Goal: Transaction & Acquisition: Purchase product/service

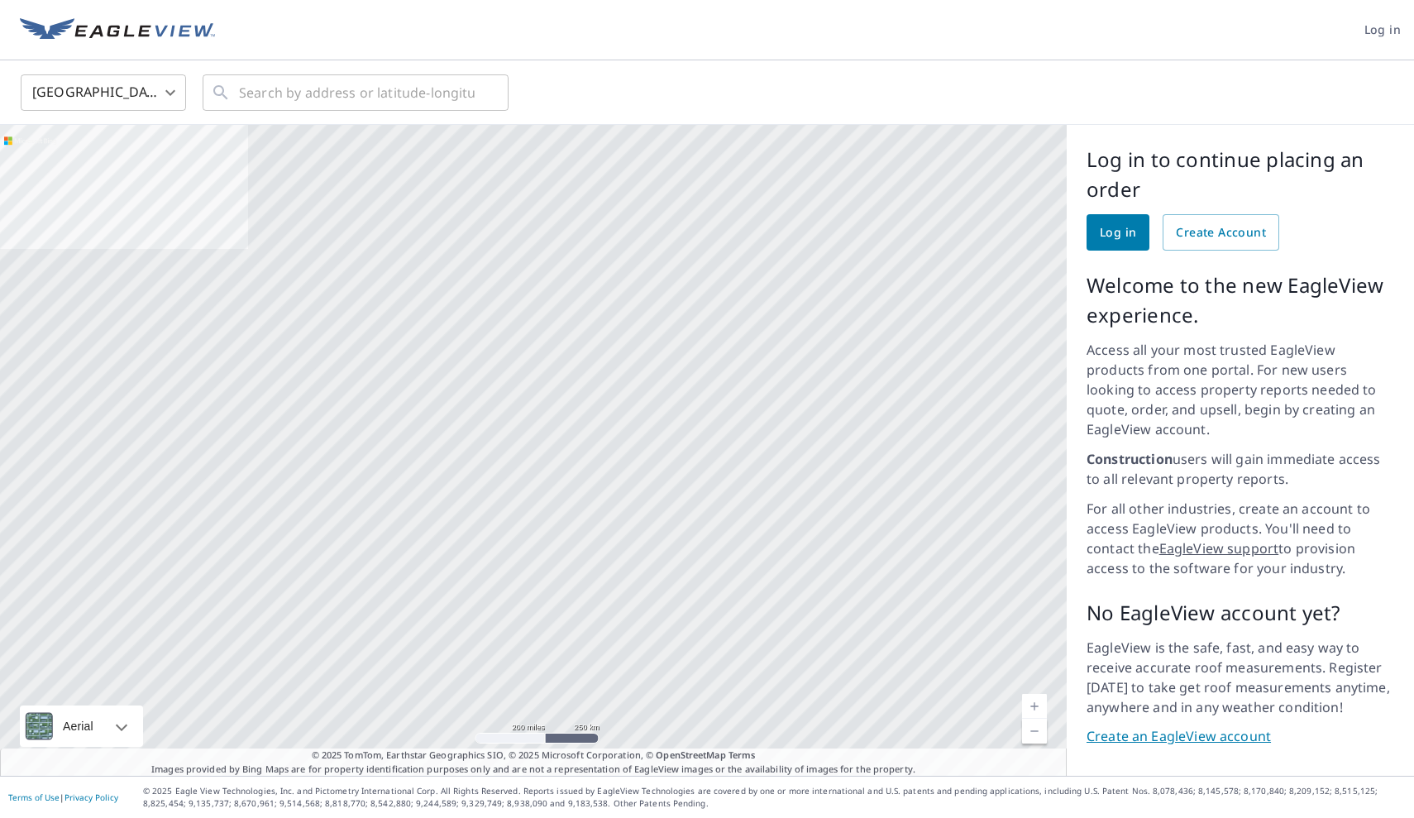
click at [1110, 236] on span "Log in" at bounding box center [1118, 232] width 36 height 21
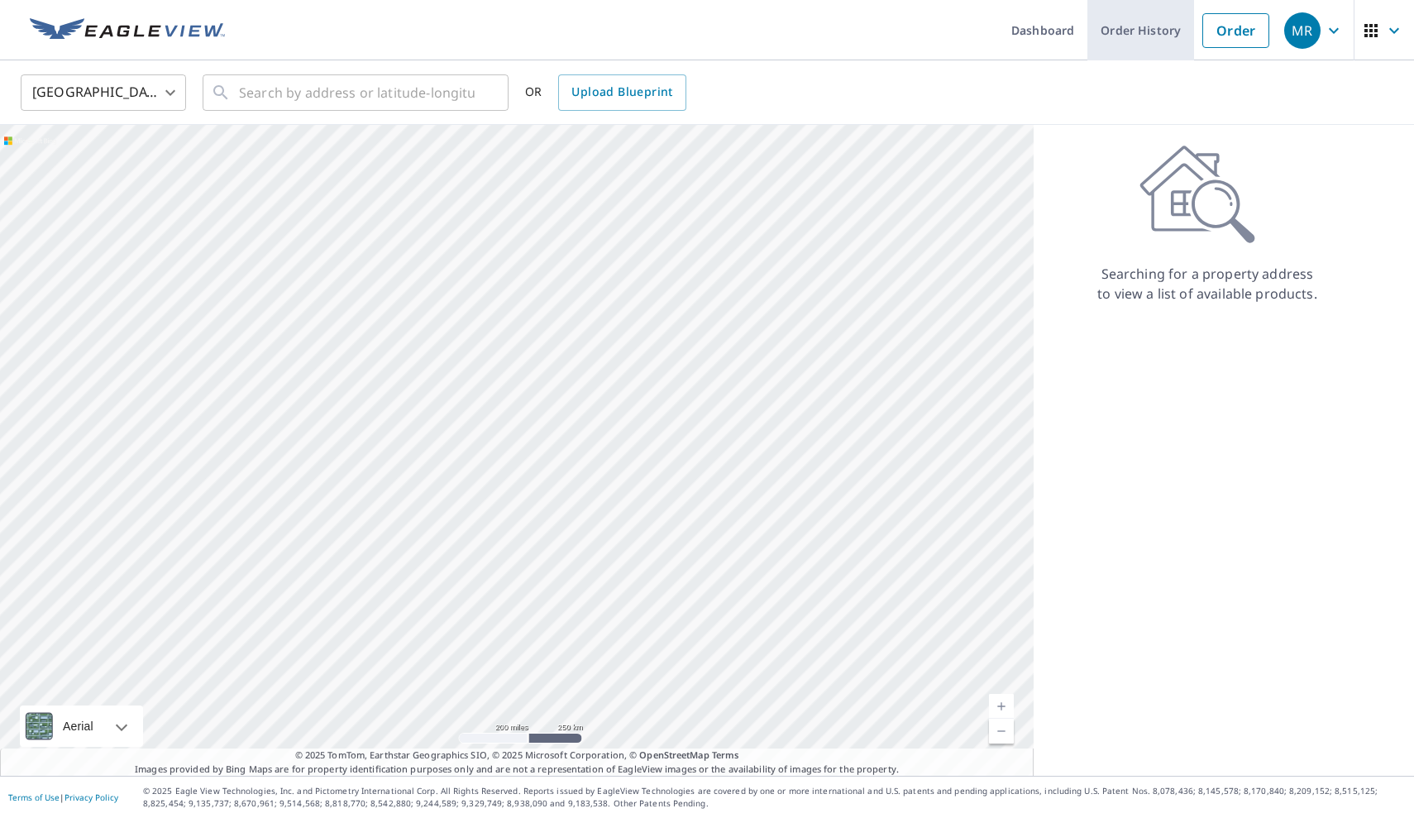
click at [1161, 31] on link "Order History" at bounding box center [1140, 30] width 107 height 60
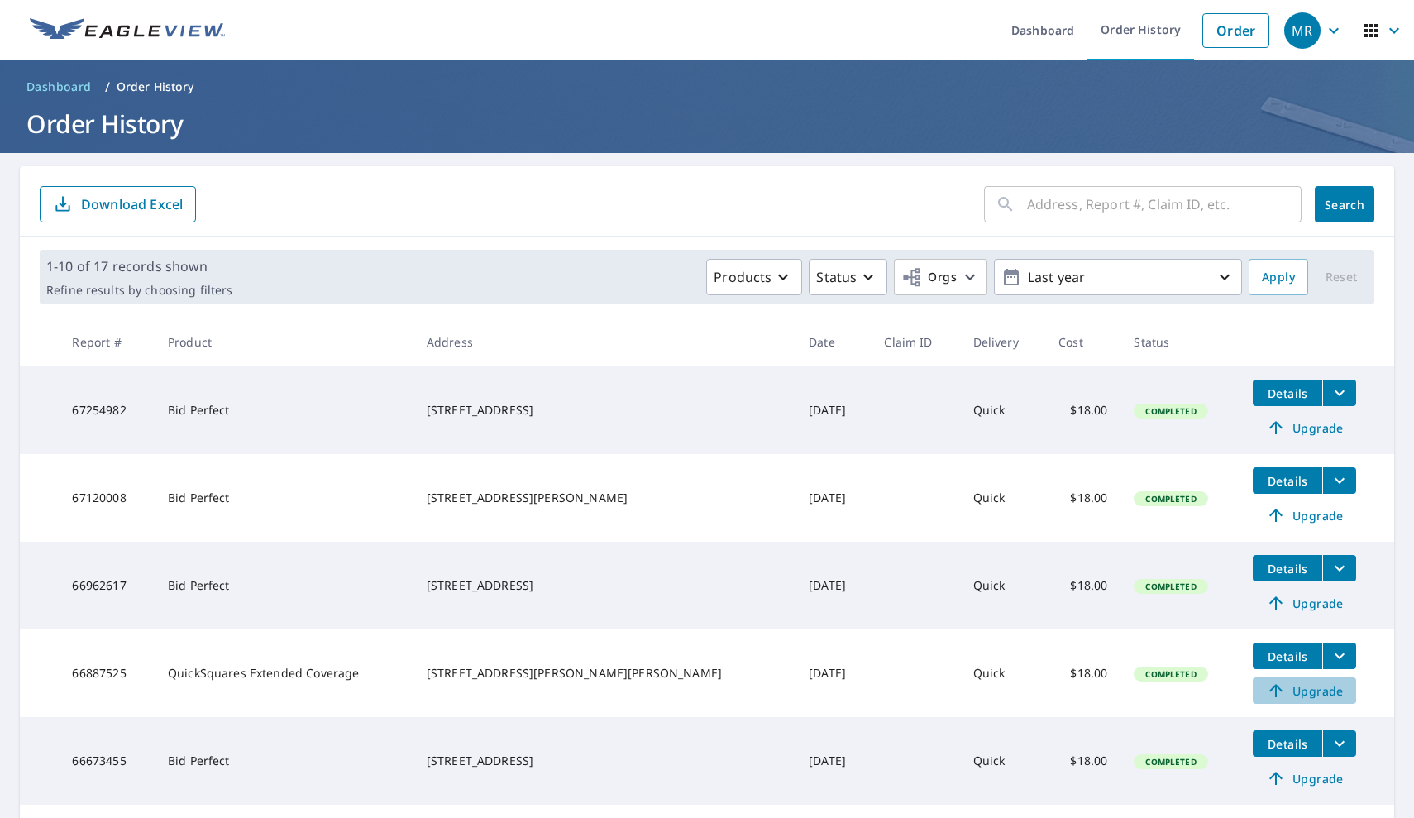
click at [1282, 692] on span "Upgrade" at bounding box center [1305, 691] width 84 height 20
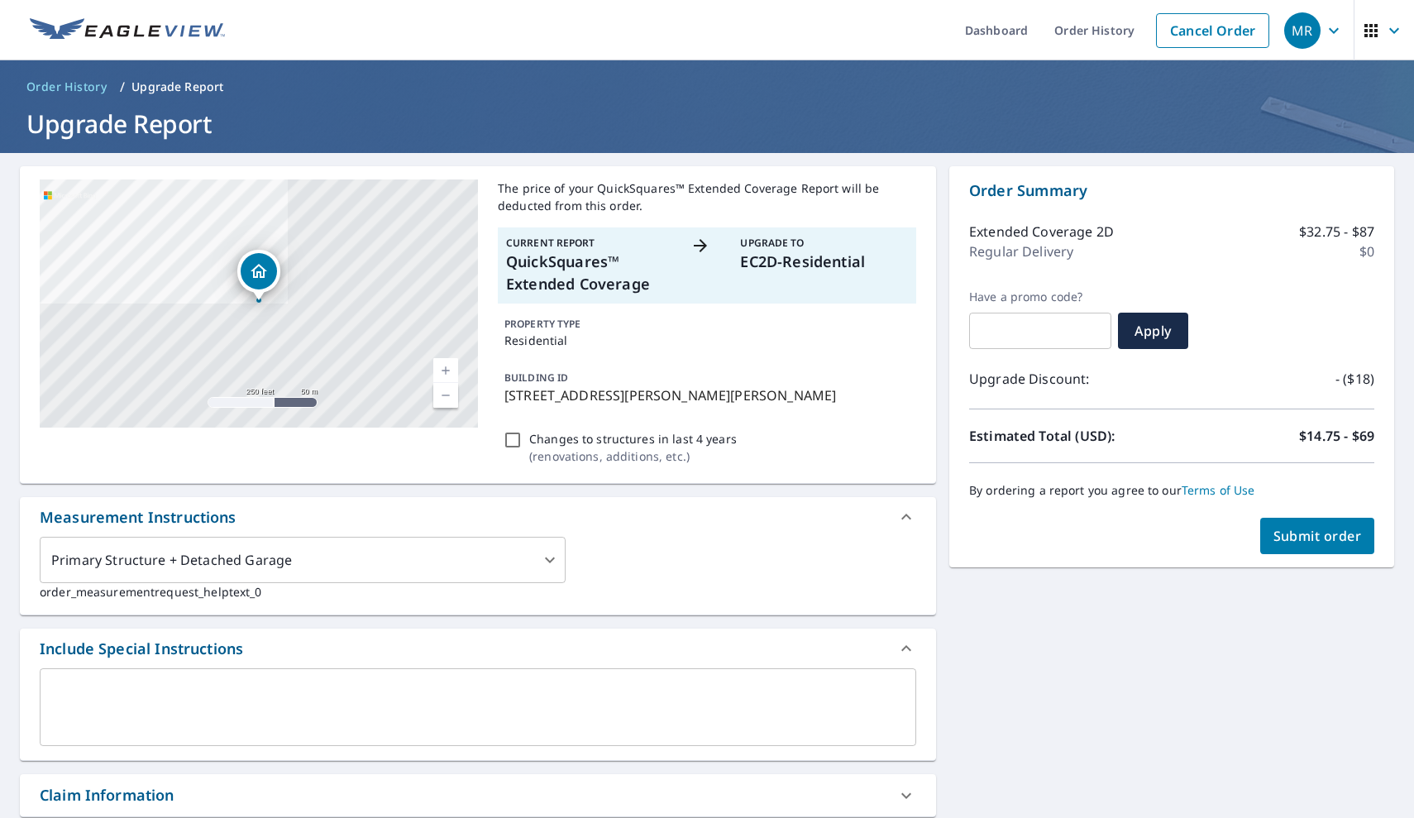
click at [1299, 526] on button "Submit order" at bounding box center [1317, 536] width 115 height 36
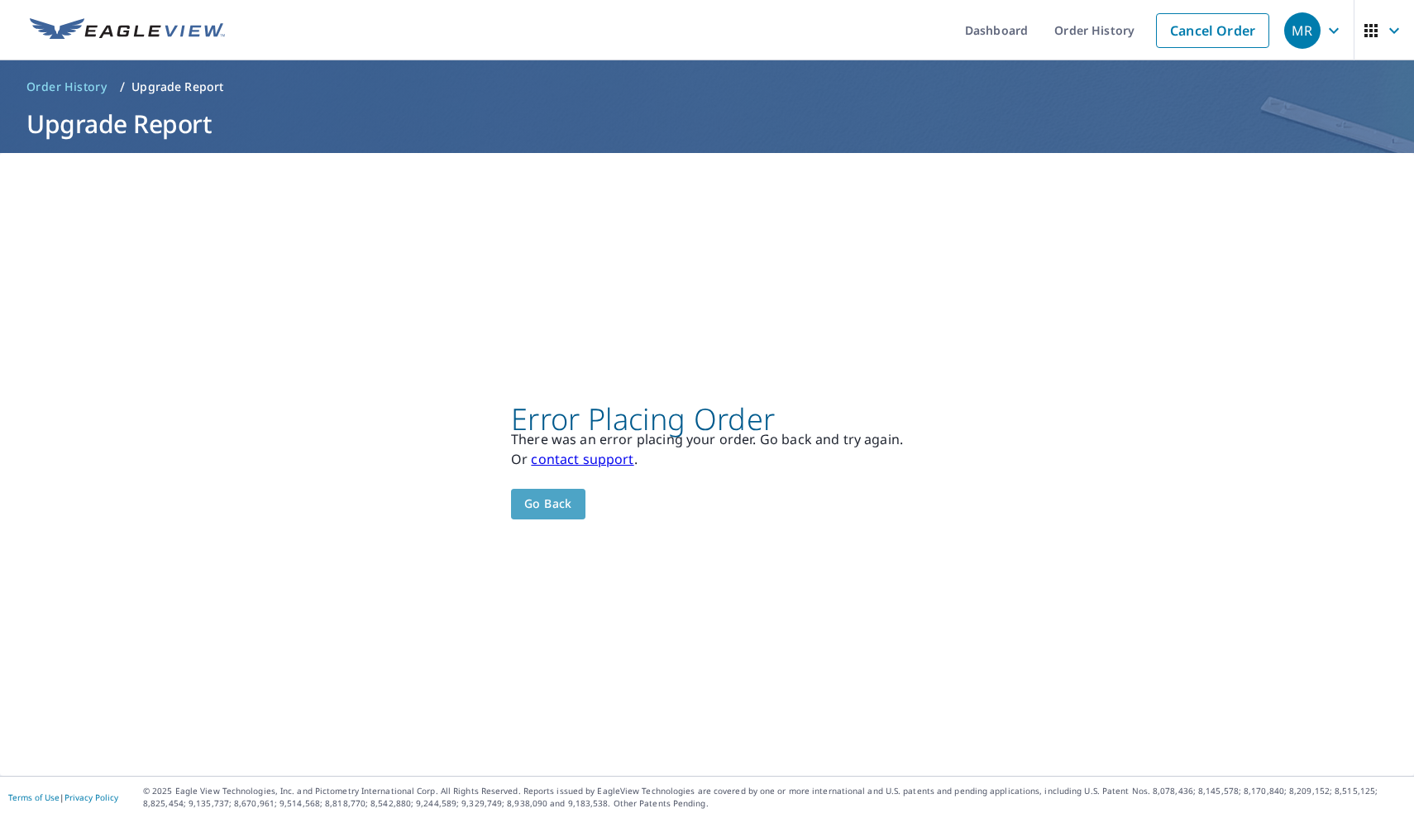
click at [557, 500] on span "Go back" at bounding box center [548, 504] width 48 height 21
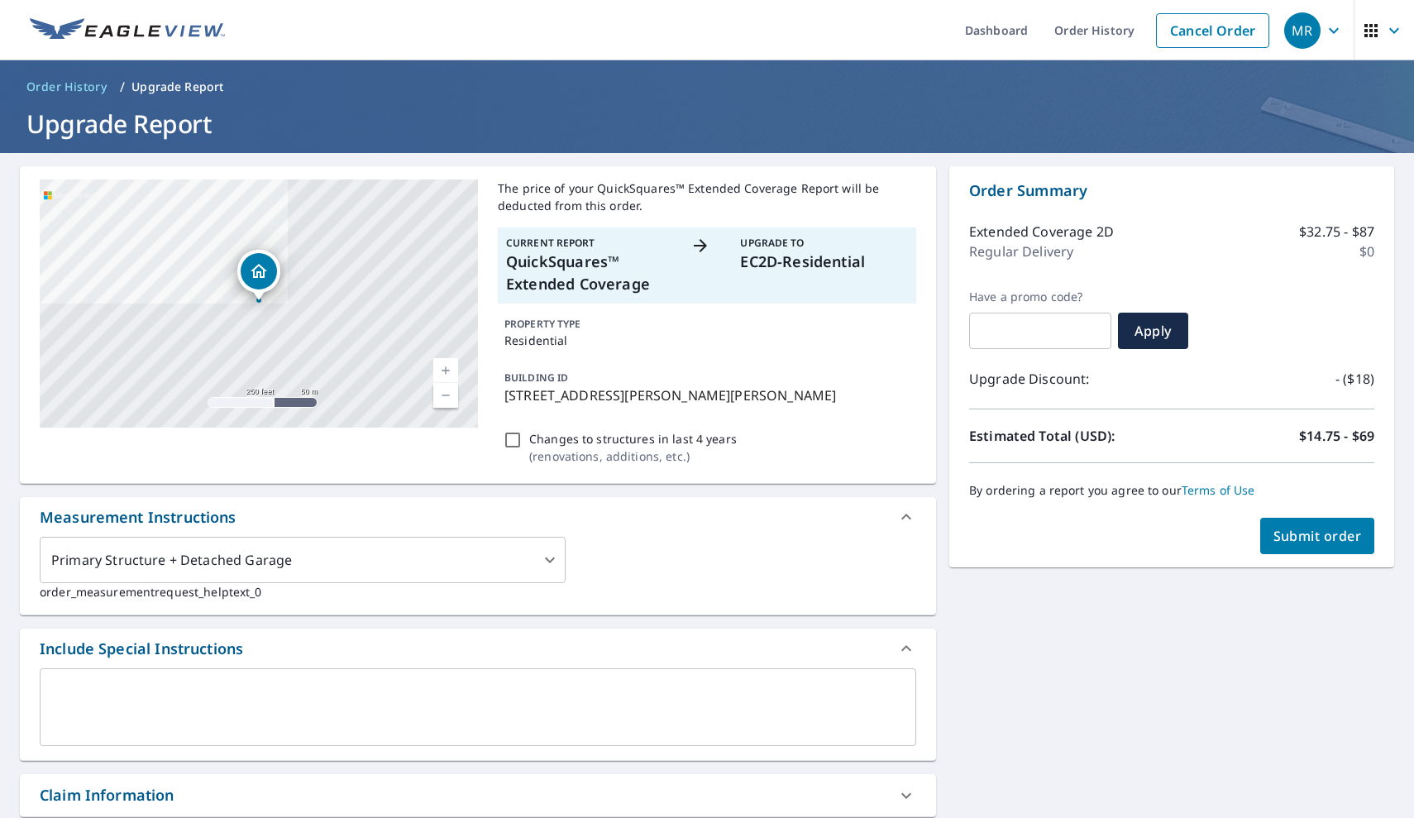
click at [1239, 494] on link "Terms of Use" at bounding box center [1219, 490] width 74 height 16
click at [1306, 540] on span "Submit order" at bounding box center [1317, 536] width 88 height 18
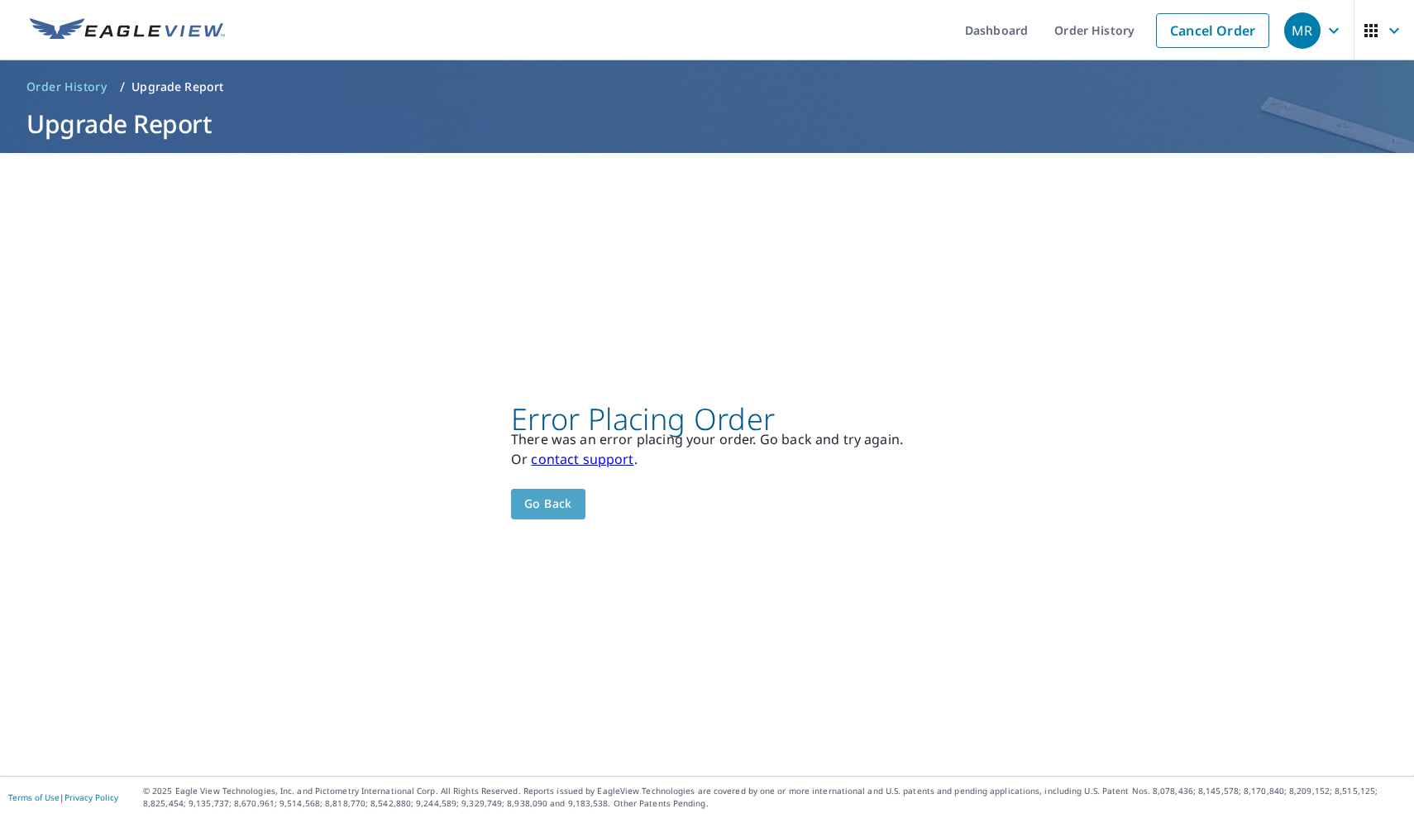
click at [565, 500] on span "Go back" at bounding box center [548, 504] width 48 height 21
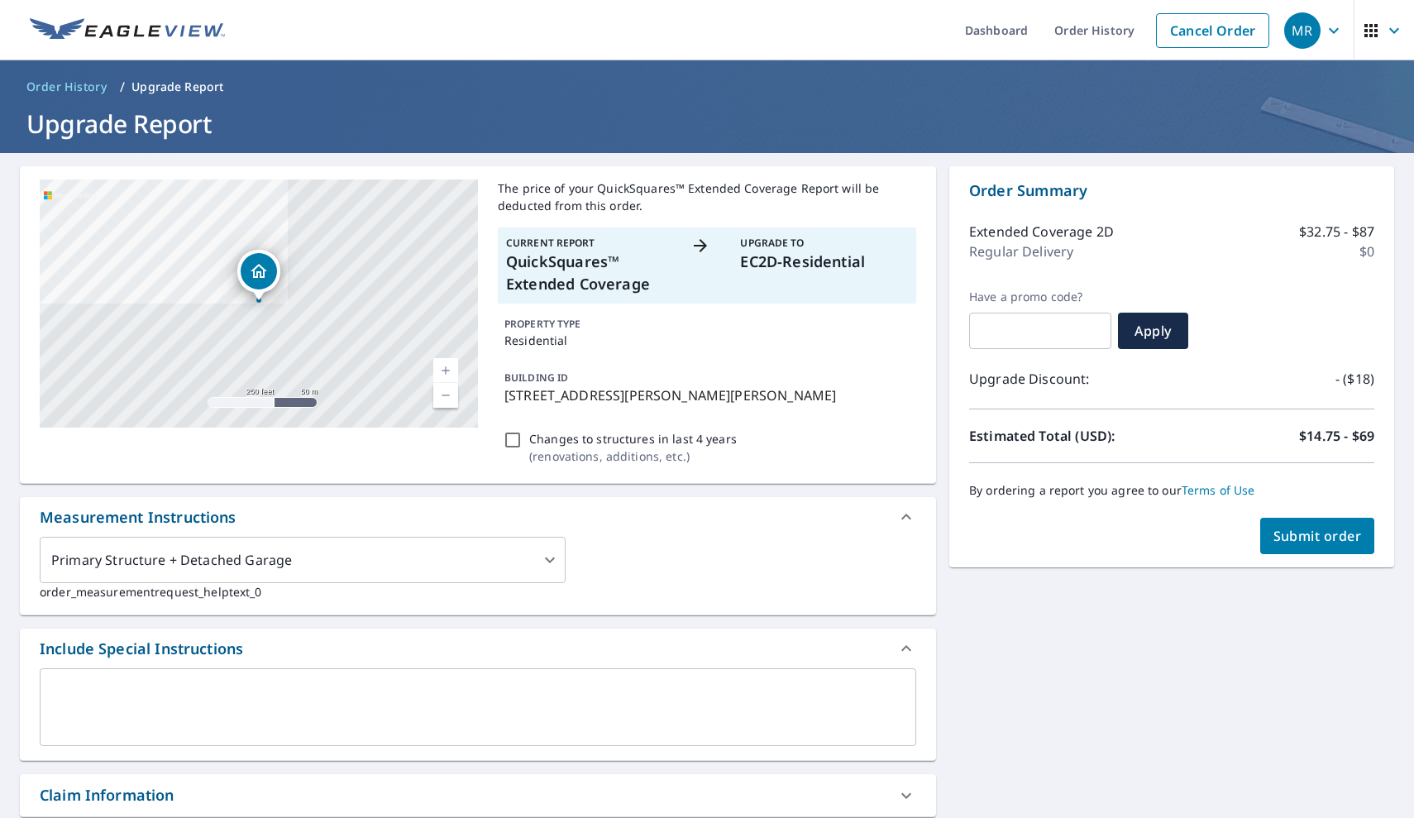
click at [1003, 437] on p "Estimated Total (USD):" at bounding box center [1070, 436] width 203 height 20
click at [700, 245] on icon at bounding box center [700, 245] width 13 height 13
click at [1299, 536] on span "Submit order" at bounding box center [1317, 536] width 88 height 18
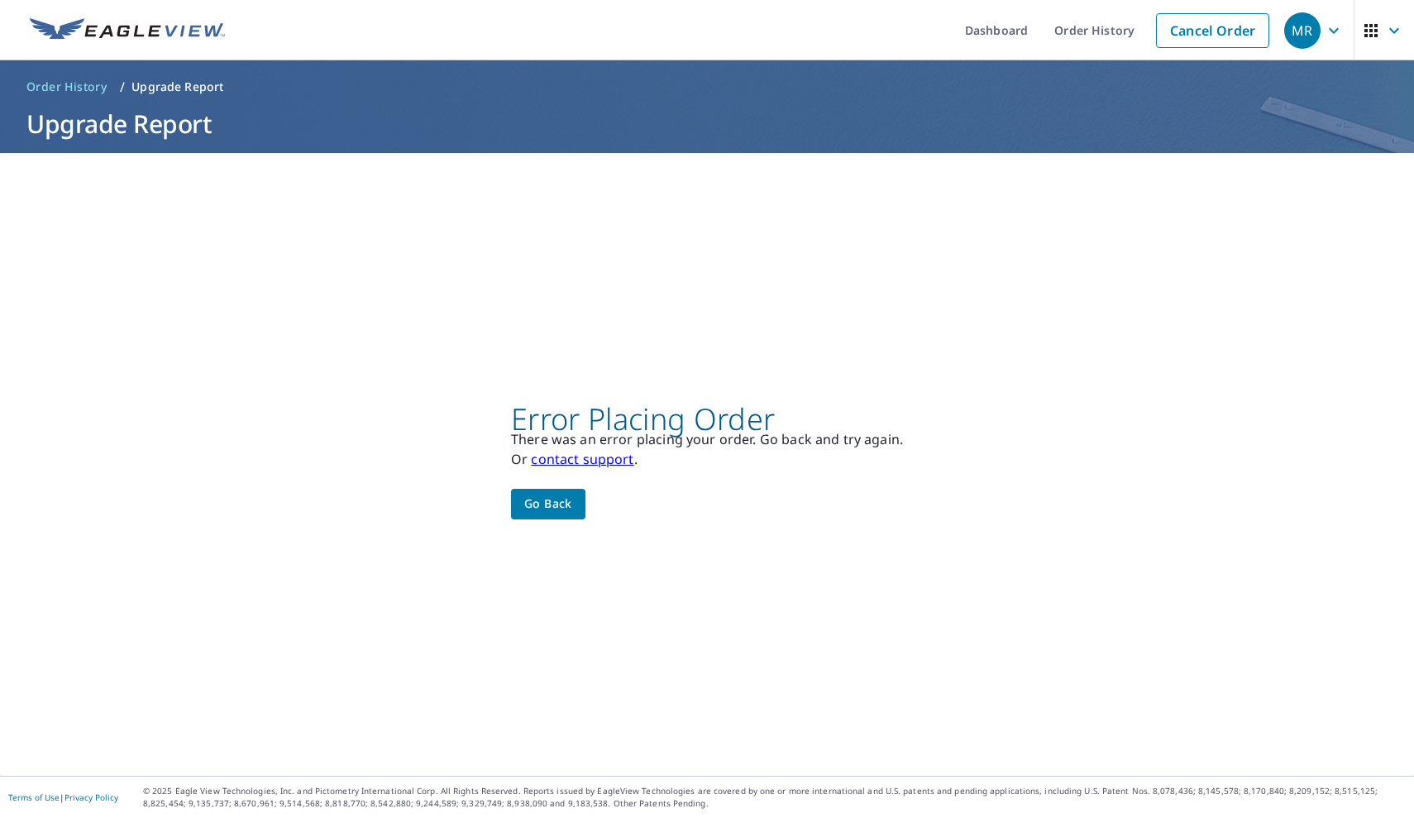
click at [1299, 536] on div "Error Placing Order There was an error placing your order. Go back and try agai…" at bounding box center [707, 464] width 1414 height 623
click at [570, 504] on span "Go back" at bounding box center [548, 504] width 48 height 21
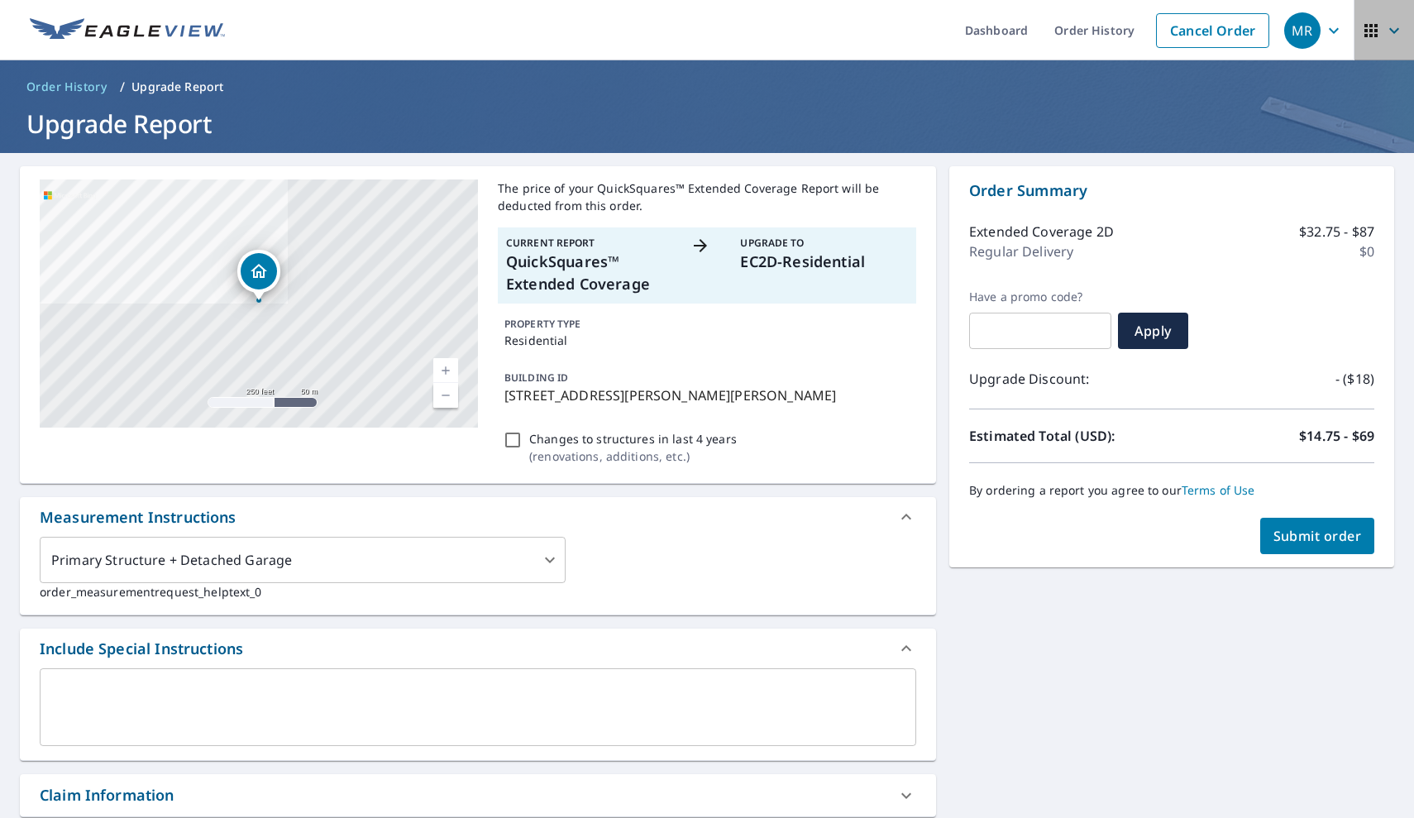
click at [1393, 26] on icon "button" at bounding box center [1394, 31] width 20 height 20
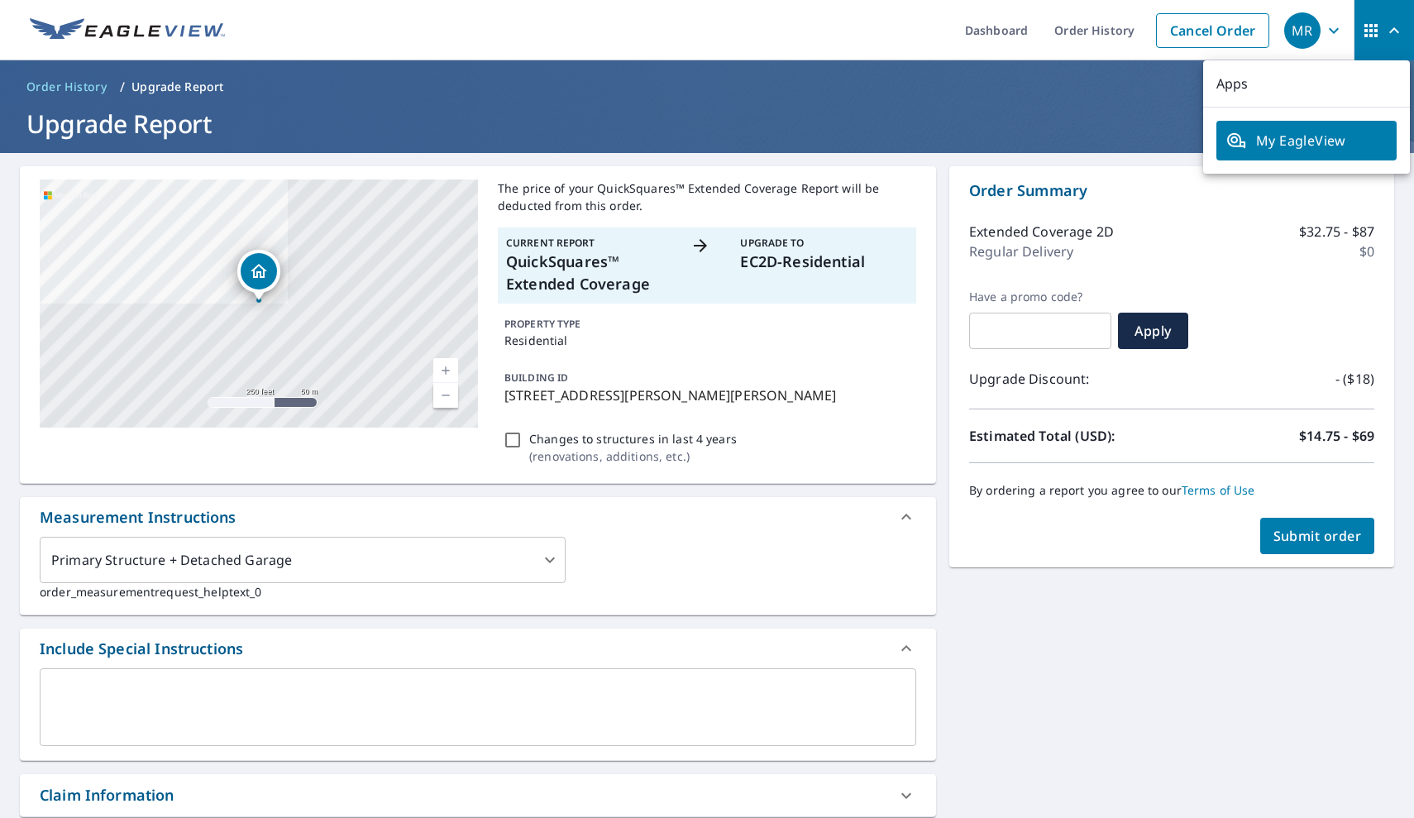
click at [886, 36] on ul "Dashboard Order History Cancel Order" at bounding box center [756, 30] width 1043 height 60
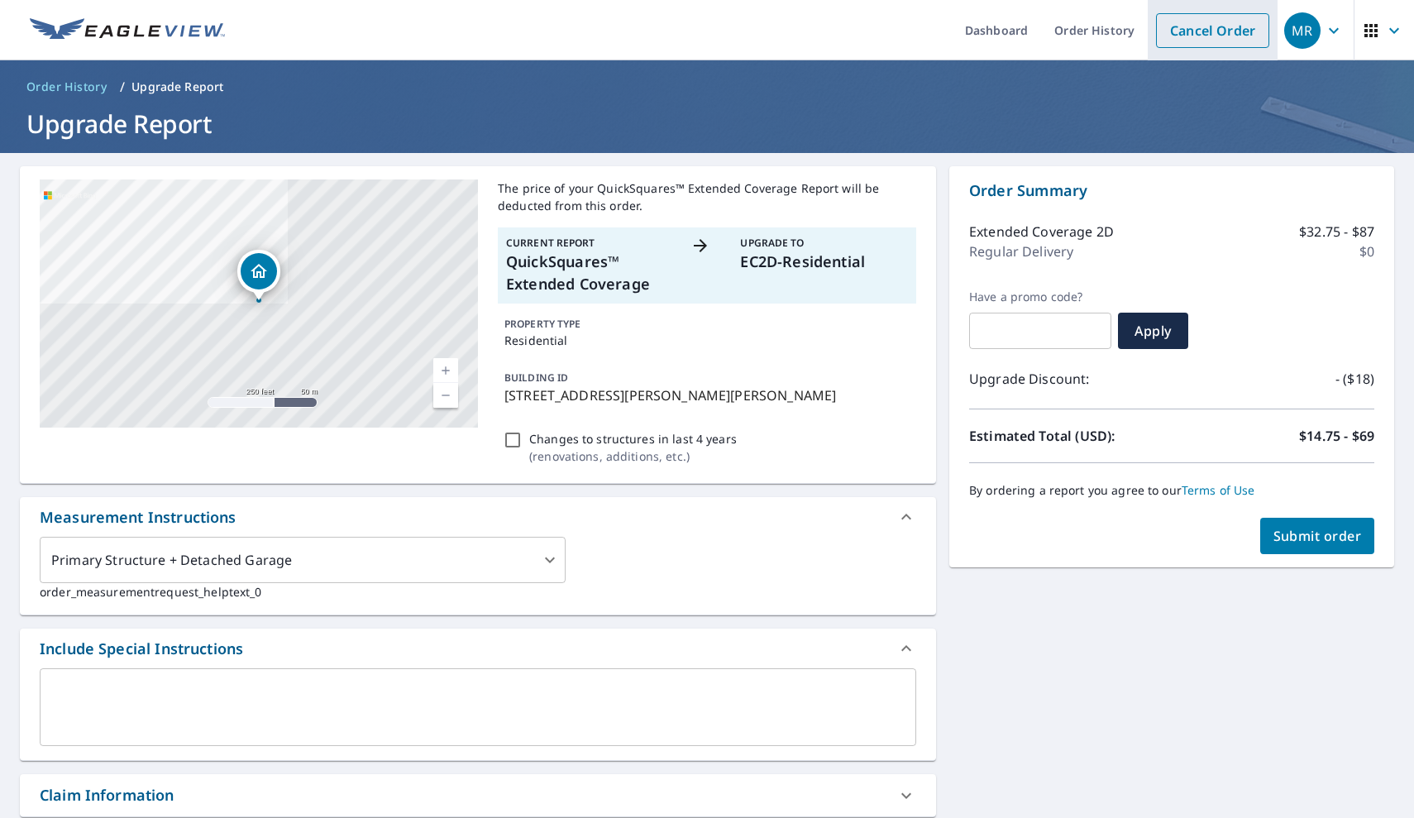
click at [1231, 35] on link "Cancel Order" at bounding box center [1212, 30] width 113 height 35
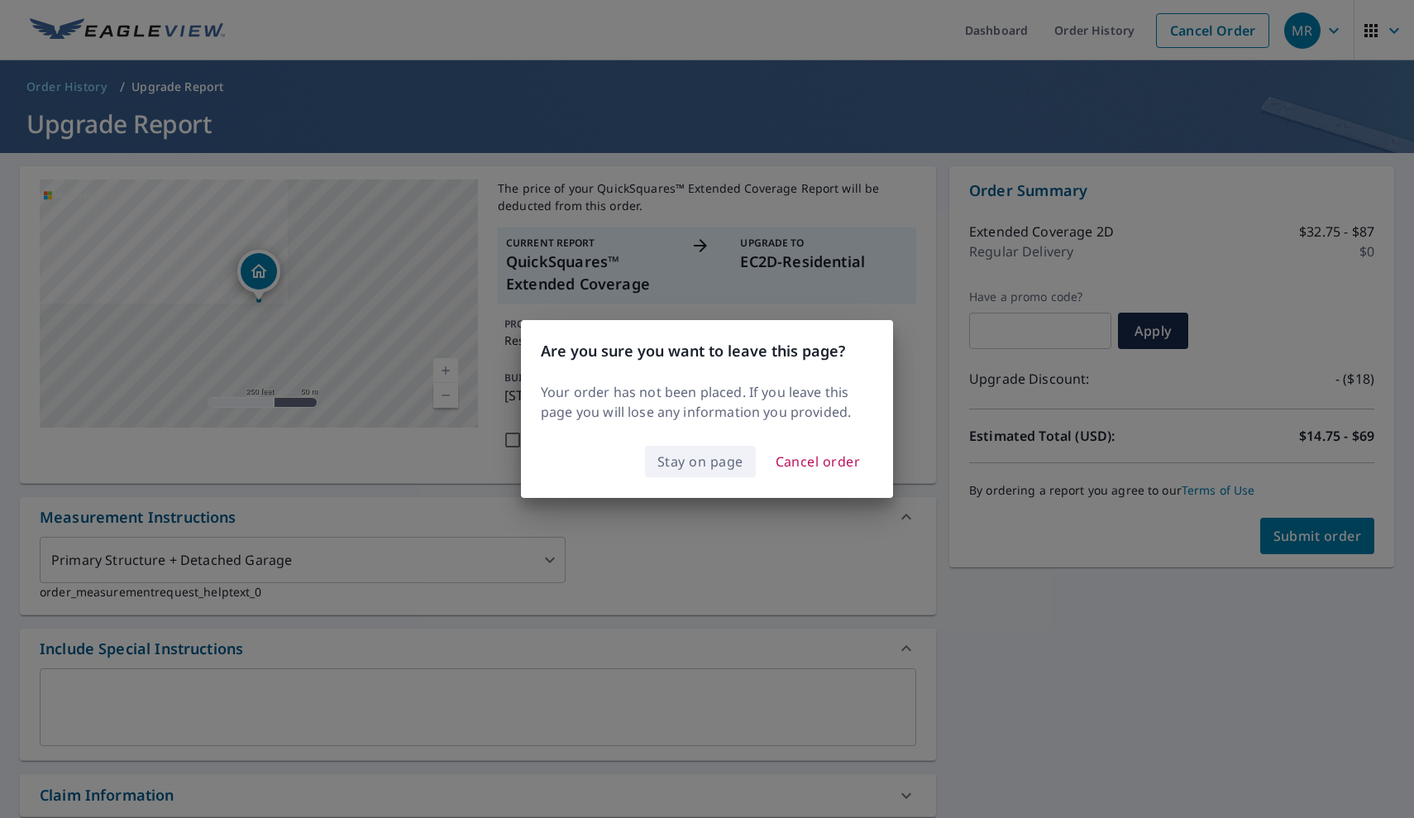
click at [714, 469] on span "Stay on page" at bounding box center [700, 461] width 86 height 23
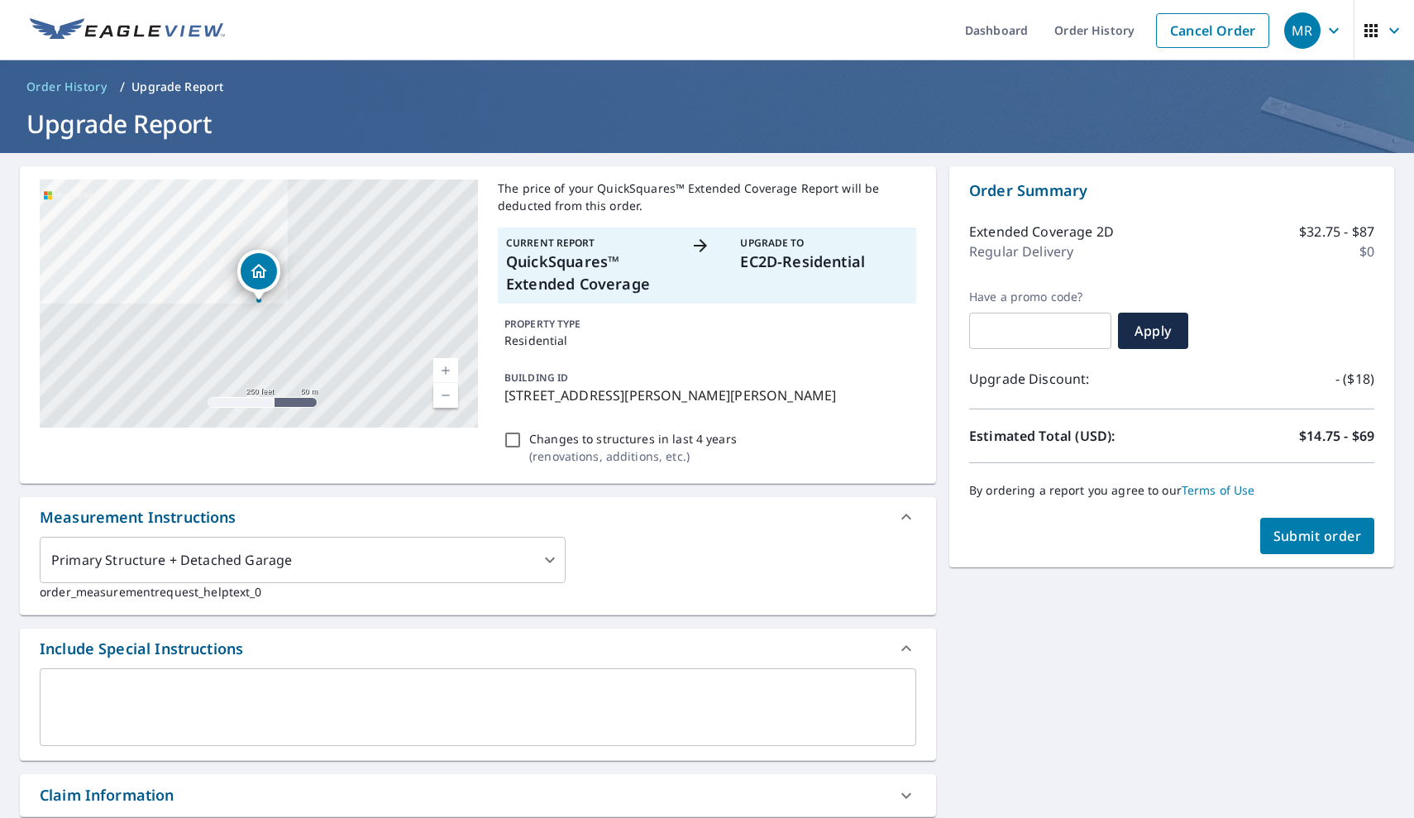
click at [207, 81] on p "Upgrade Report" at bounding box center [177, 87] width 92 height 17
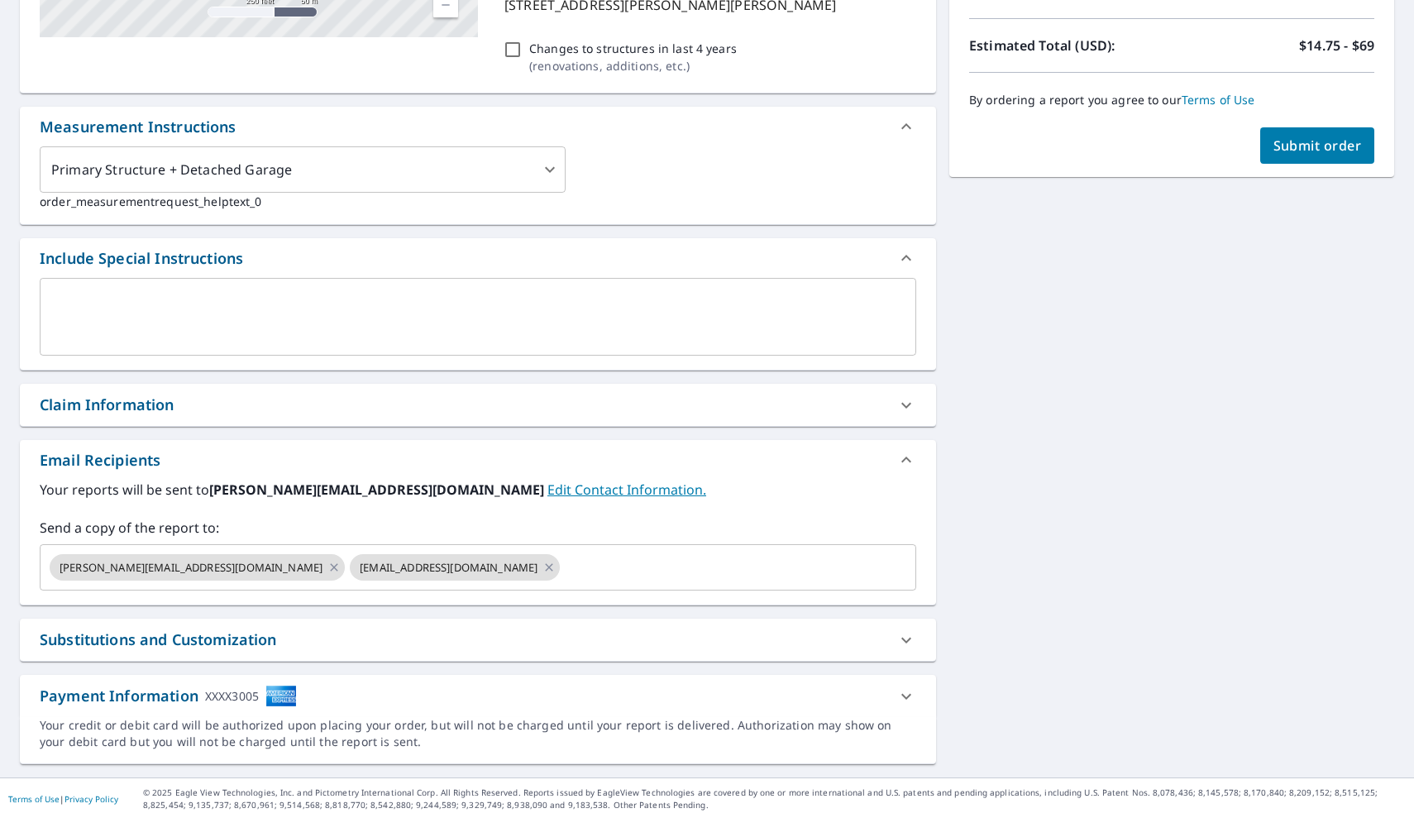
scroll to position [393, 0]
click at [1020, 430] on div "[STREET_ADDRESS][PERSON_NAME][PERSON_NAME] A standard road map Aerial A detaile…" at bounding box center [707, 268] width 1414 height 1015
click at [1336, 151] on span "Submit order" at bounding box center [1317, 144] width 88 height 18
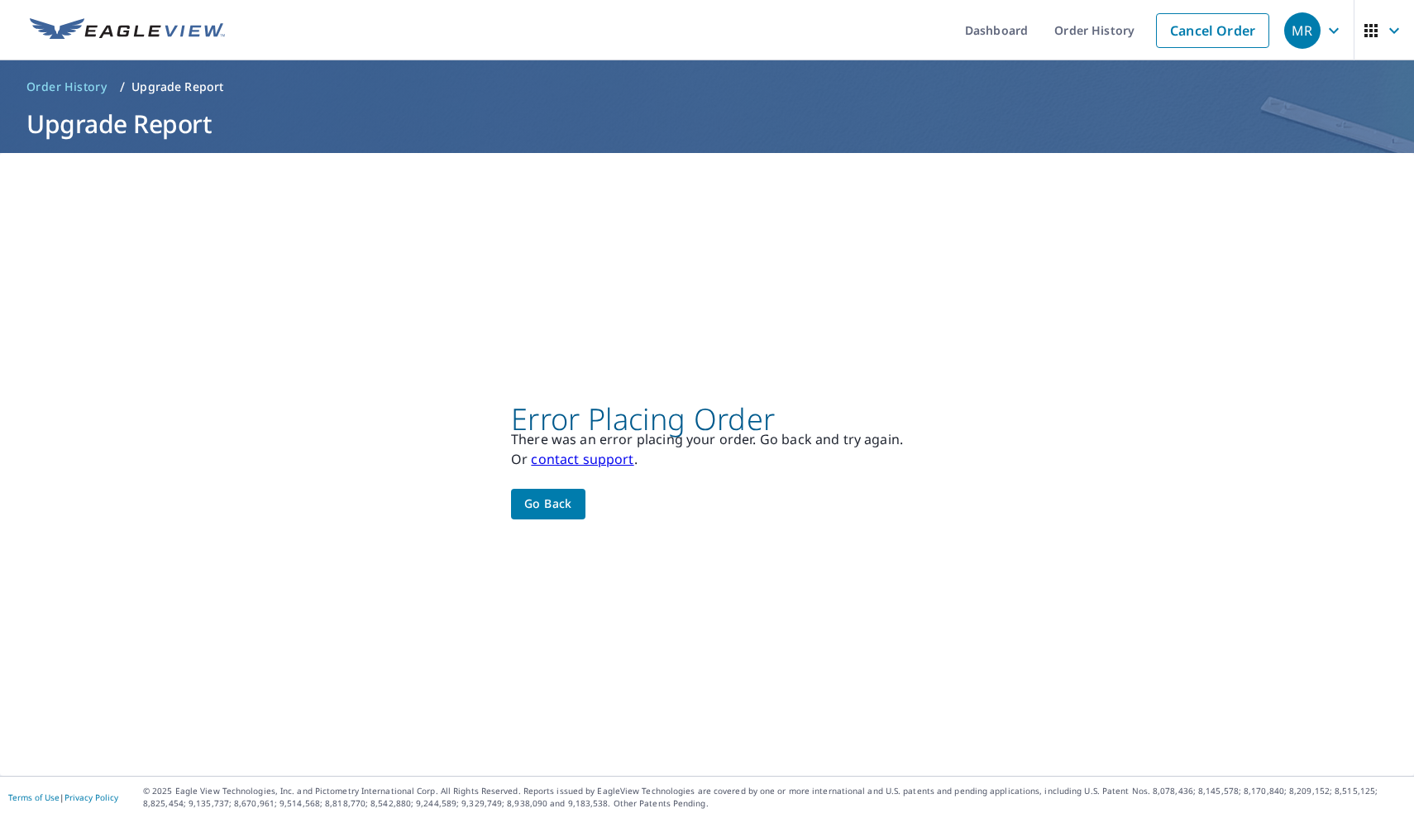
scroll to position [0, 0]
click at [533, 112] on div "Dashboard Order History Cancel Order MR Order History / Upgrade Report Upgrade …" at bounding box center [707, 409] width 1414 height 818
click at [1015, 31] on link "Dashboard" at bounding box center [996, 30] width 89 height 60
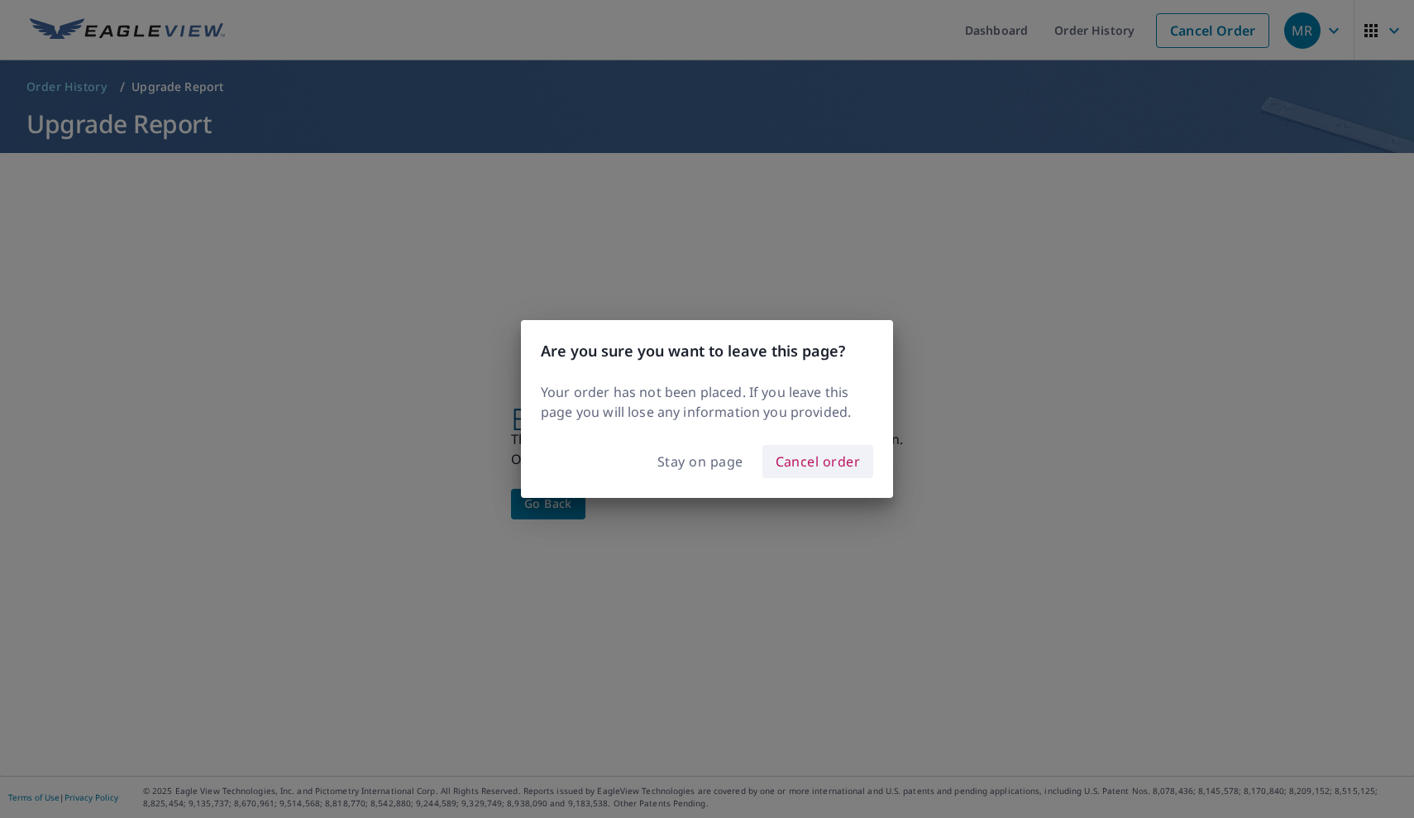
click at [792, 464] on span "Cancel order" at bounding box center [818, 461] width 85 height 23
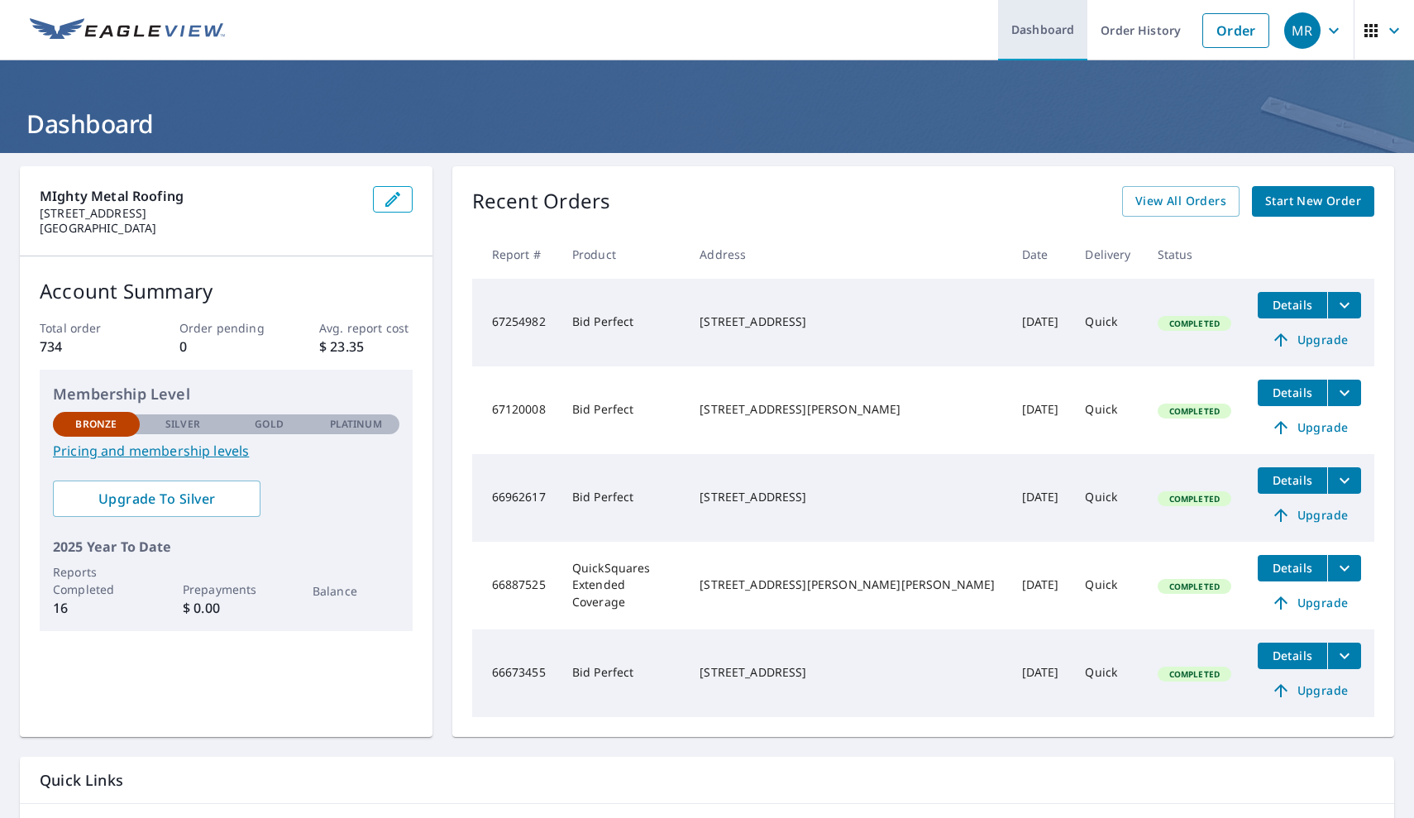
click at [1054, 26] on link "Dashboard" at bounding box center [1042, 30] width 89 height 60
click at [1282, 601] on icon at bounding box center [1281, 603] width 20 height 20
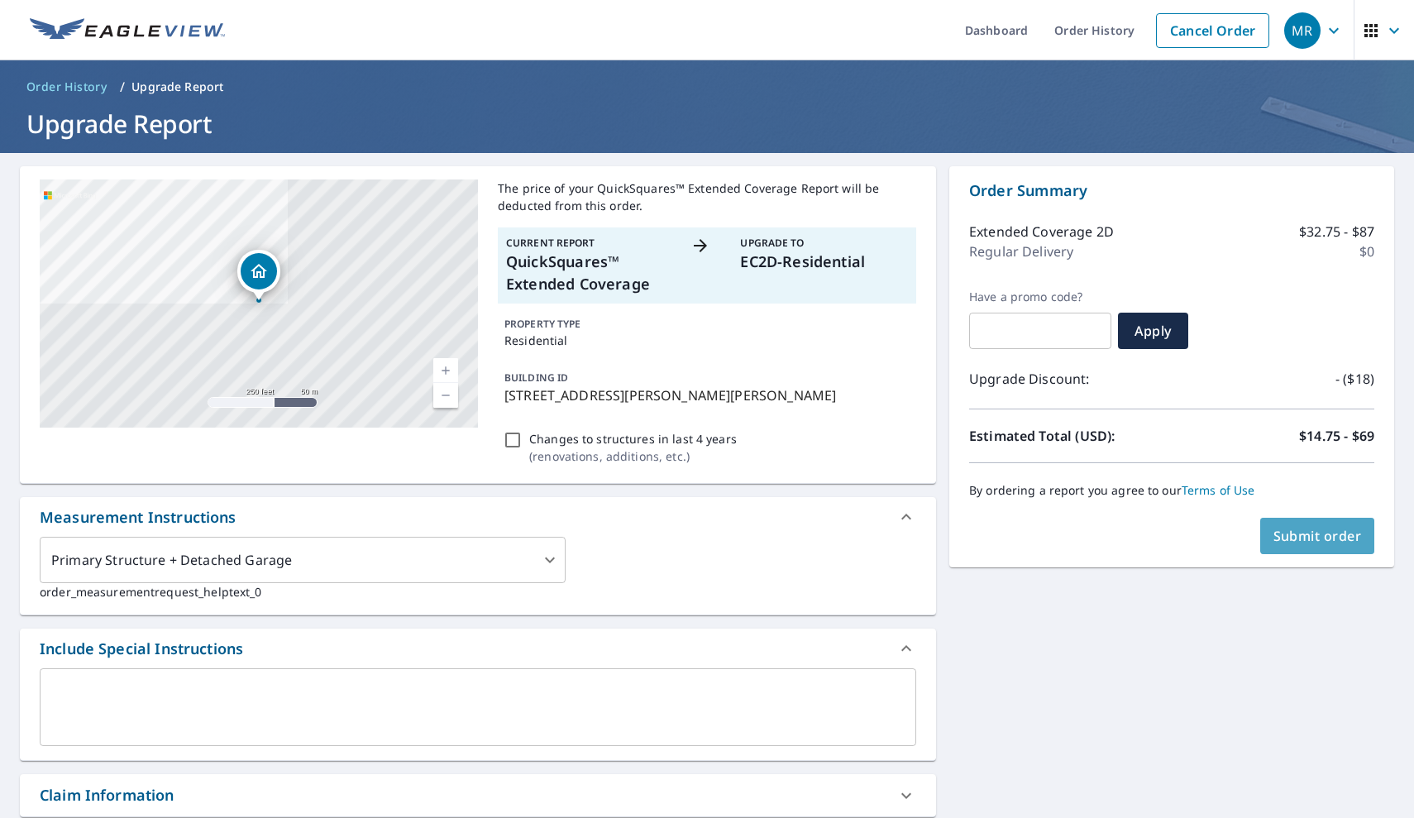
click at [1318, 530] on span "Submit order" at bounding box center [1317, 536] width 88 height 18
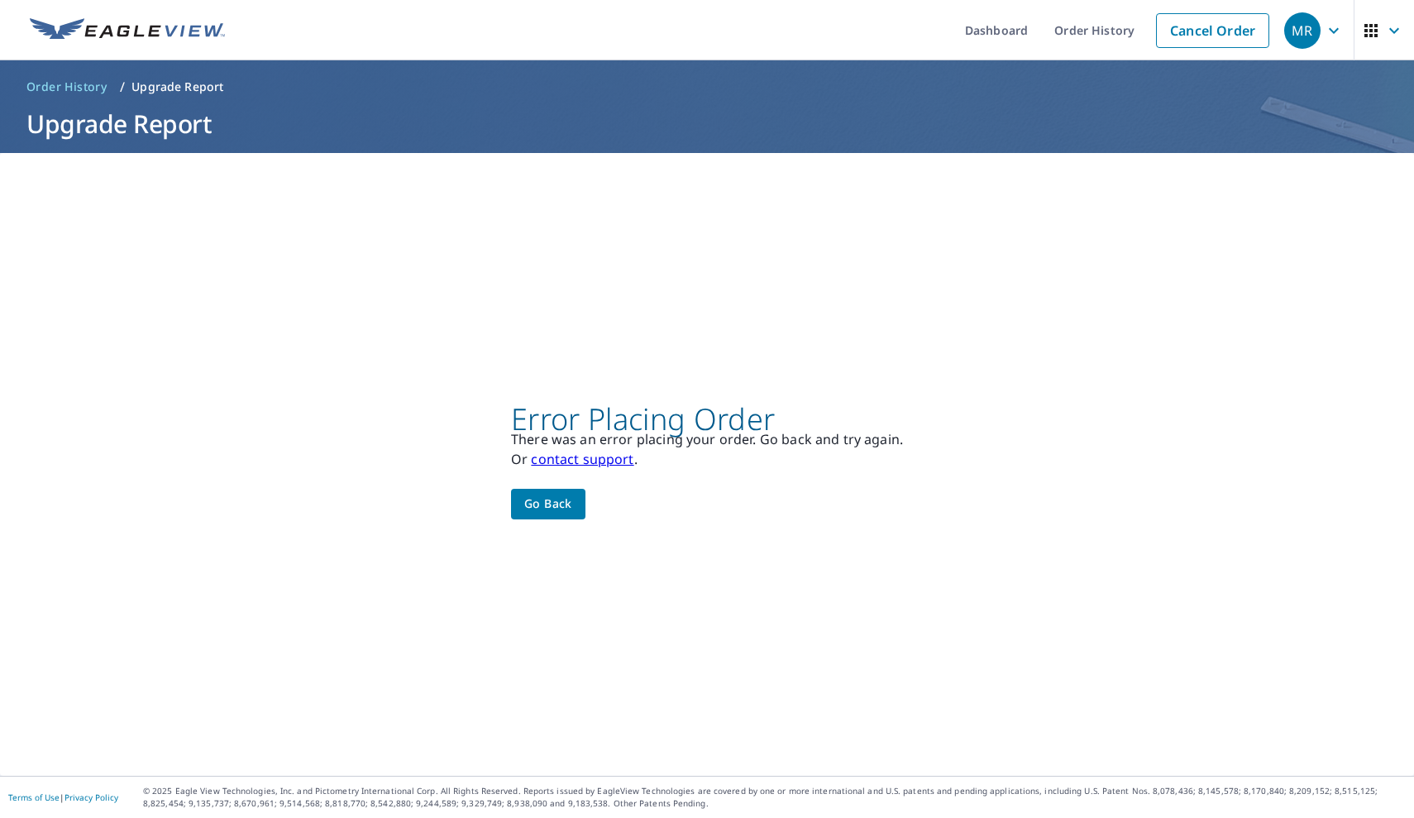
click at [582, 457] on link "contact support" at bounding box center [582, 459] width 103 height 18
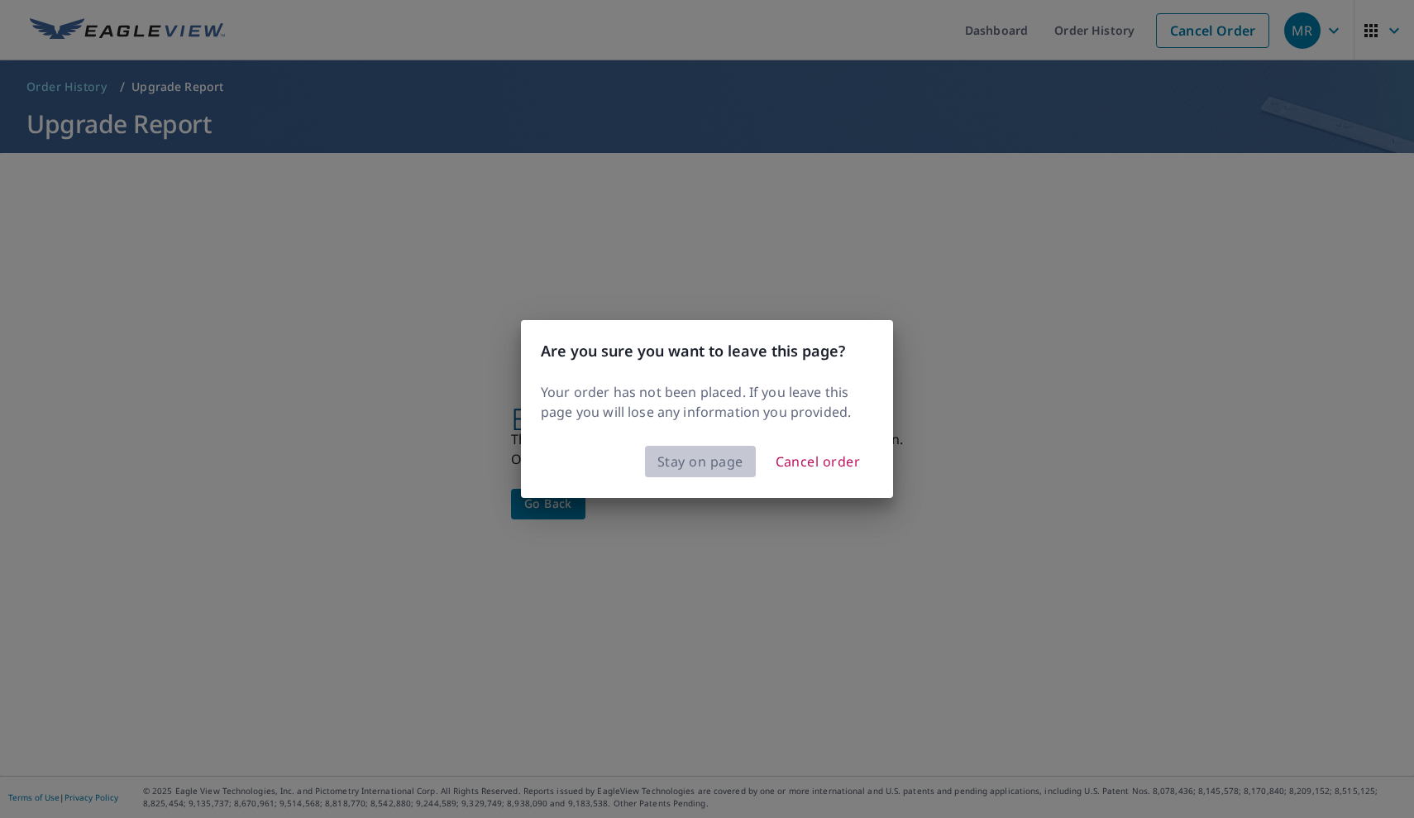
click at [679, 461] on span "Stay on page" at bounding box center [700, 461] width 86 height 23
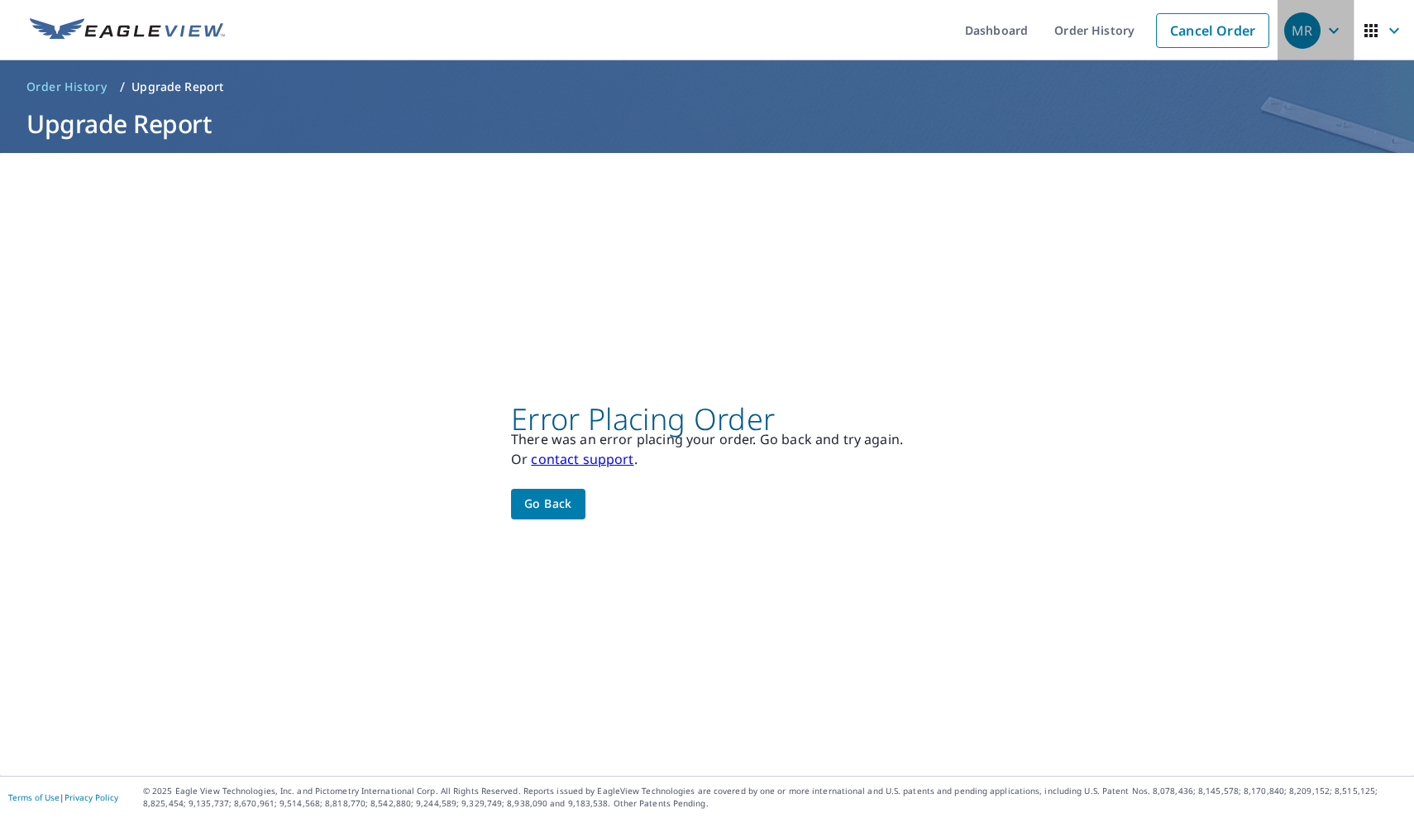
click at [1334, 33] on icon "button" at bounding box center [1334, 30] width 10 height 6
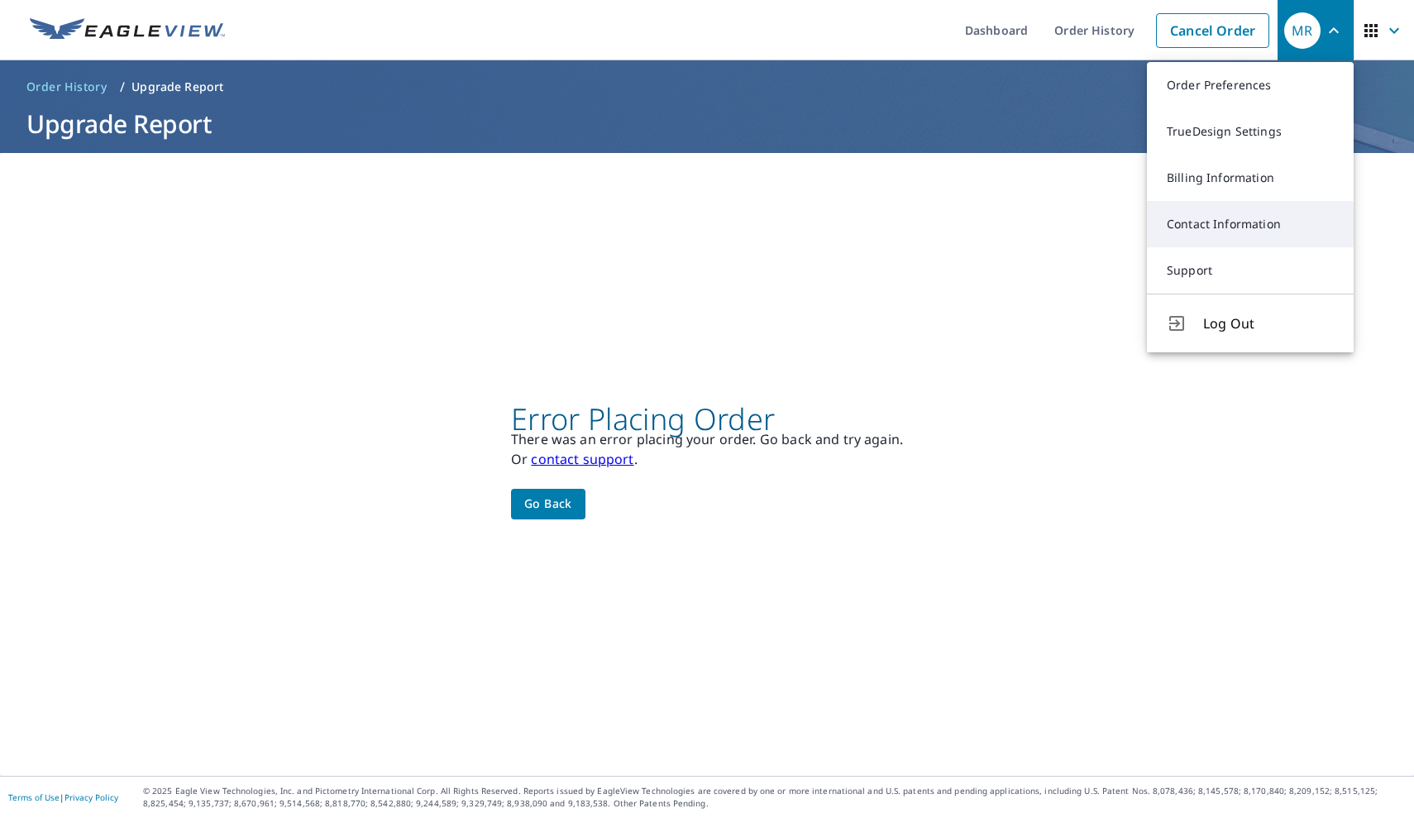
click at [1265, 219] on link "Contact Information" at bounding box center [1250, 224] width 207 height 46
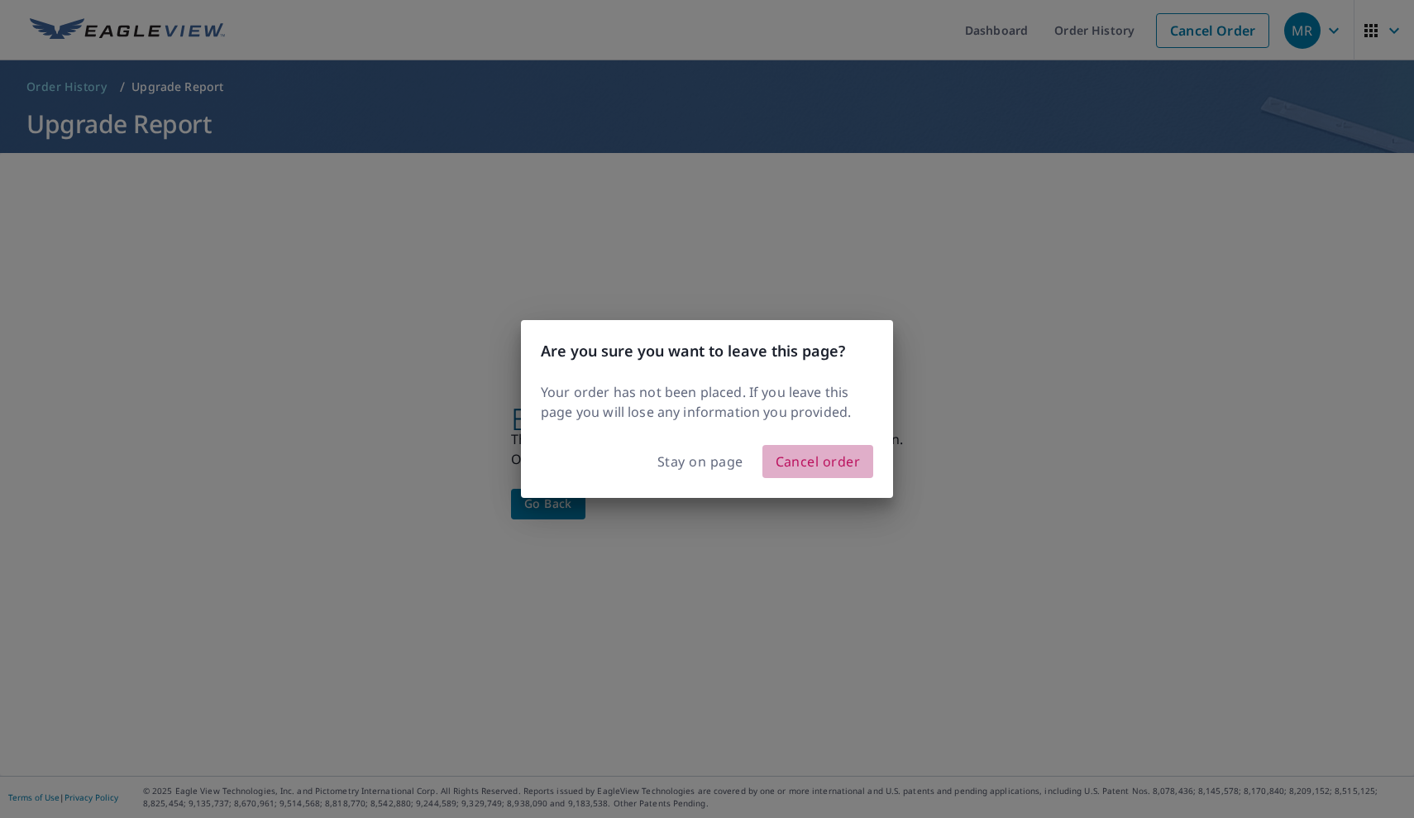
click at [824, 470] on span "Cancel order" at bounding box center [818, 461] width 85 height 23
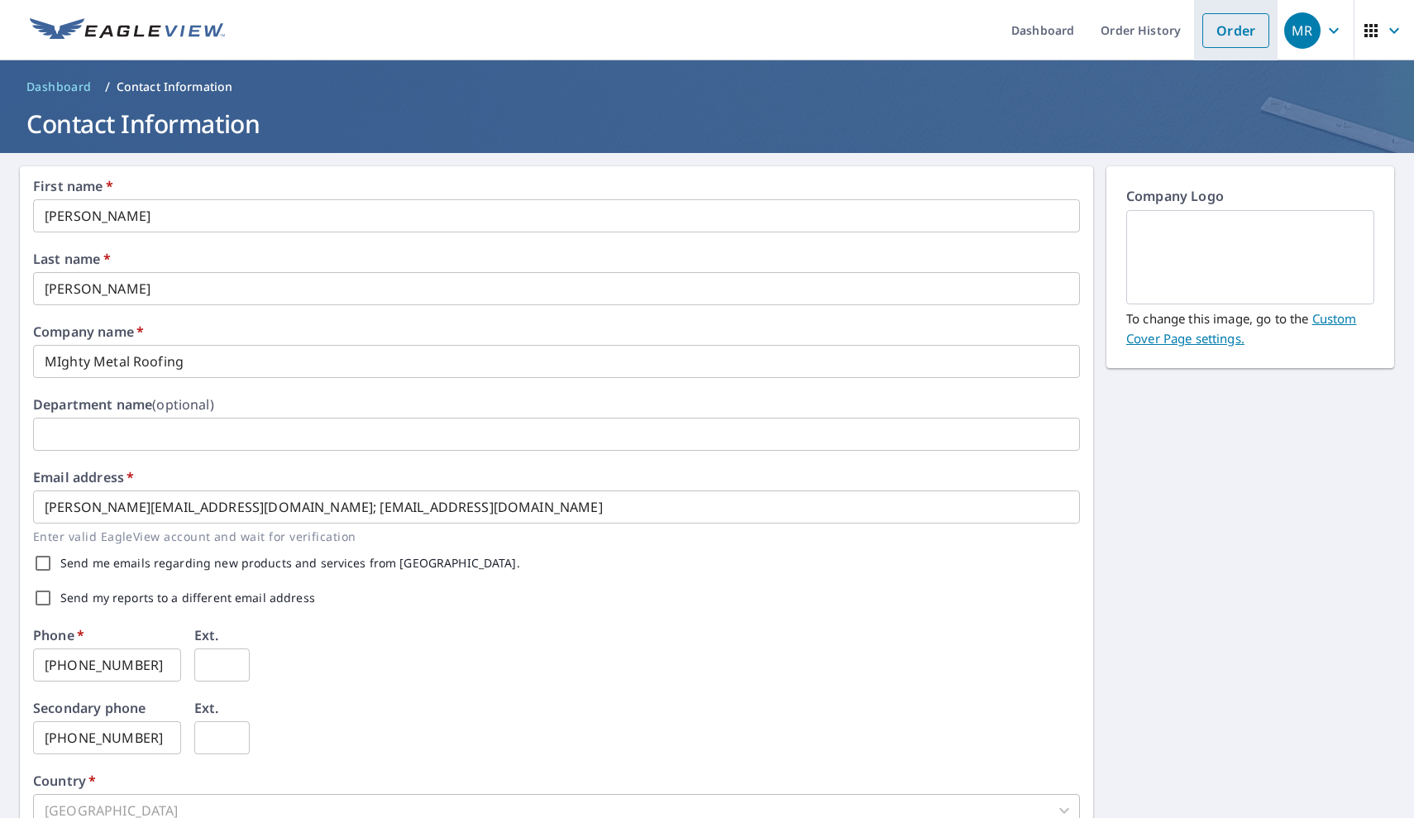
click at [1243, 33] on link "Order" at bounding box center [1235, 30] width 67 height 35
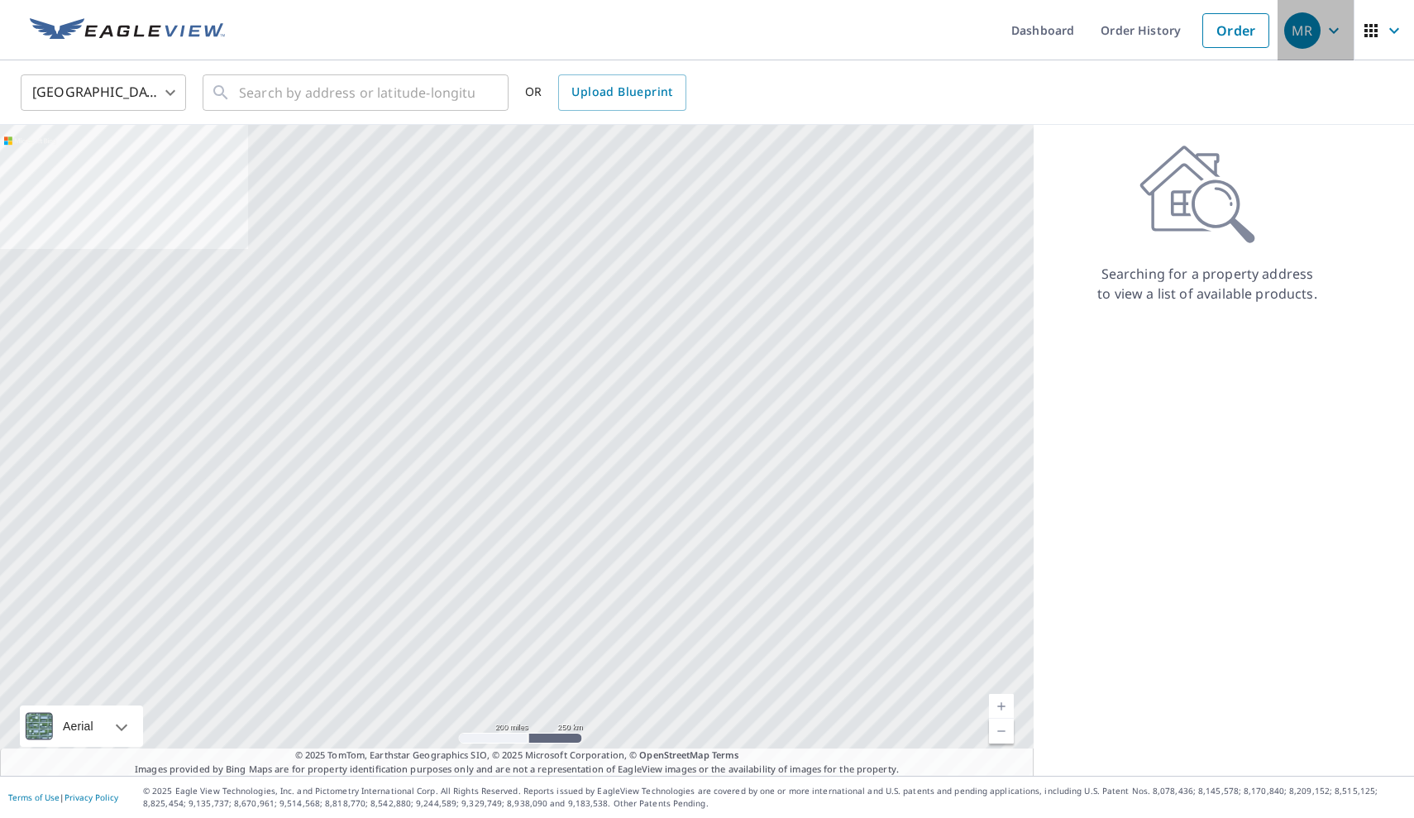
click at [1332, 31] on icon "button" at bounding box center [1334, 30] width 10 height 6
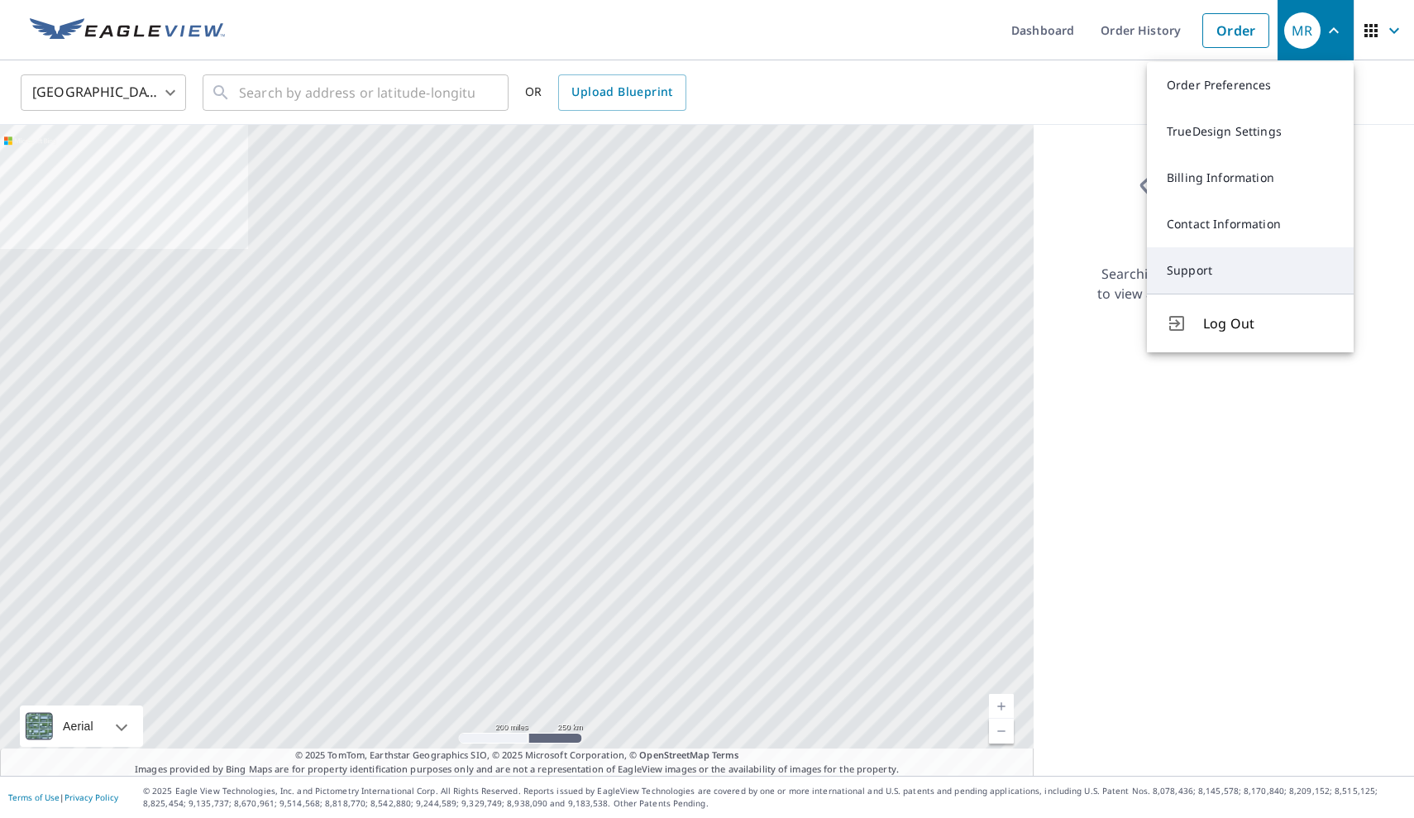
click at [1206, 273] on link "Support" at bounding box center [1250, 270] width 207 height 46
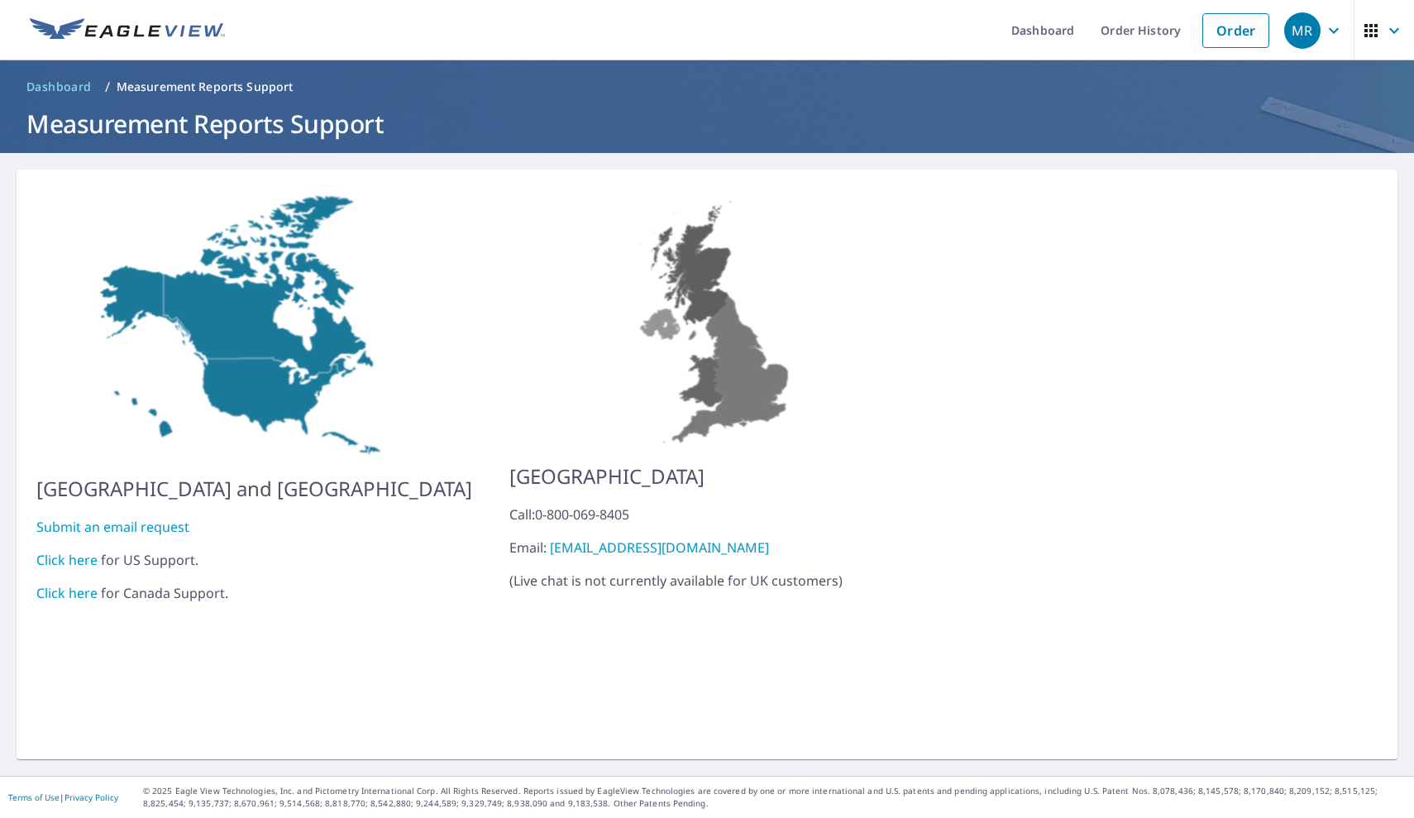
click at [184, 550] on div "Click here for US Support." at bounding box center [254, 560] width 436 height 20
click at [49, 551] on link "Click here" at bounding box center [66, 560] width 61 height 18
click at [65, 88] on span "Dashboard" at bounding box center [58, 87] width 65 height 17
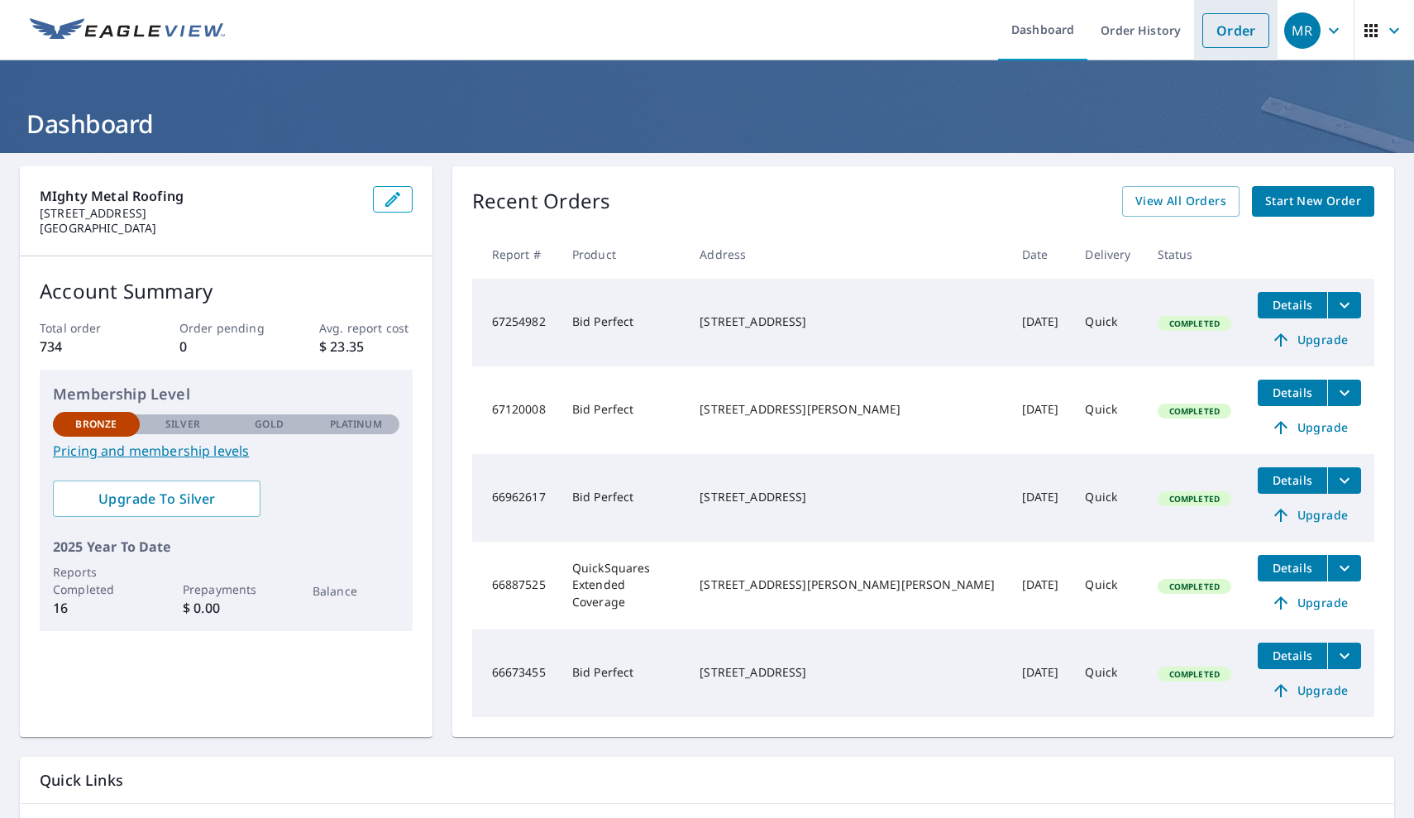
click at [1244, 31] on link "Order" at bounding box center [1235, 30] width 67 height 35
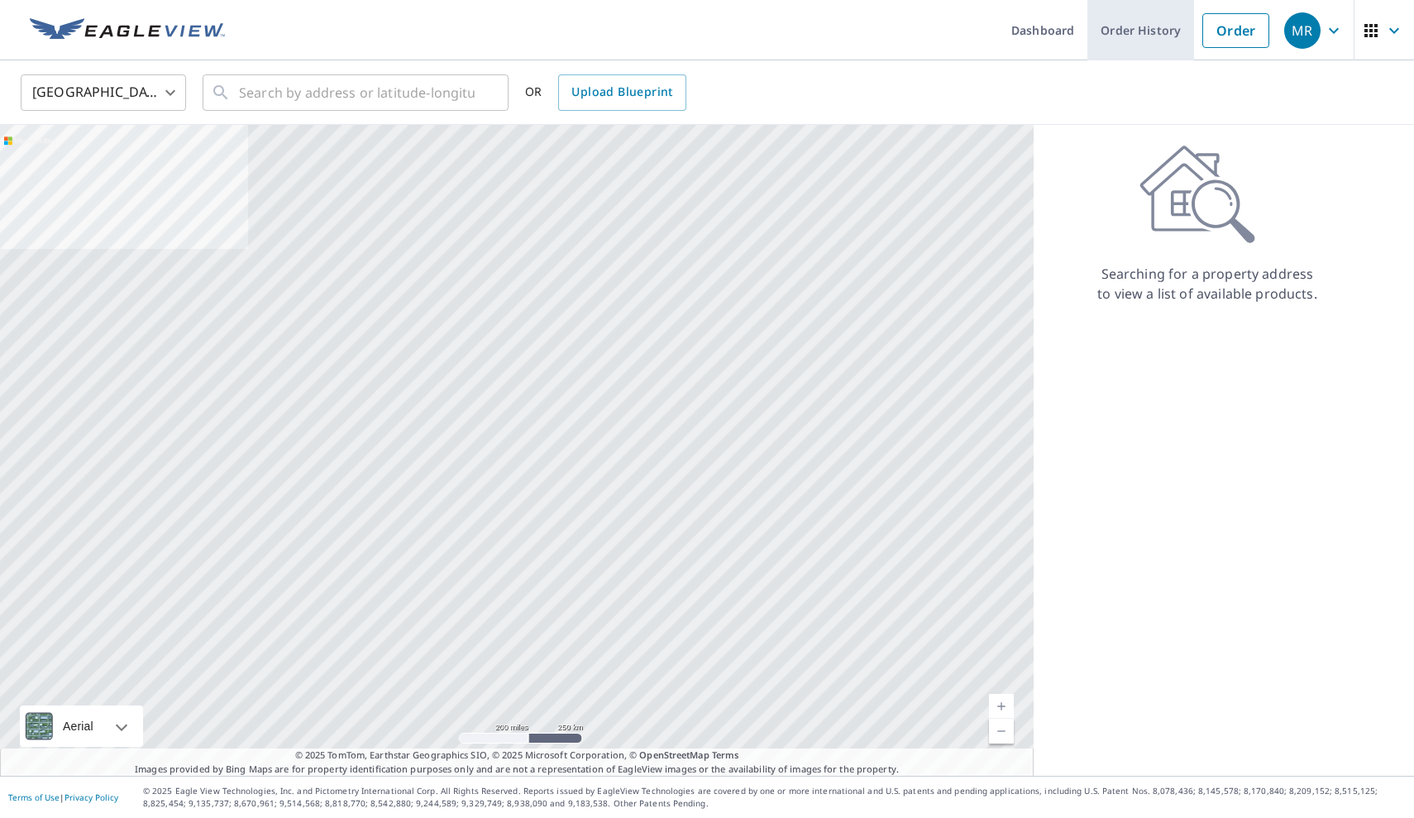
click at [1172, 29] on link "Order History" at bounding box center [1140, 30] width 107 height 60
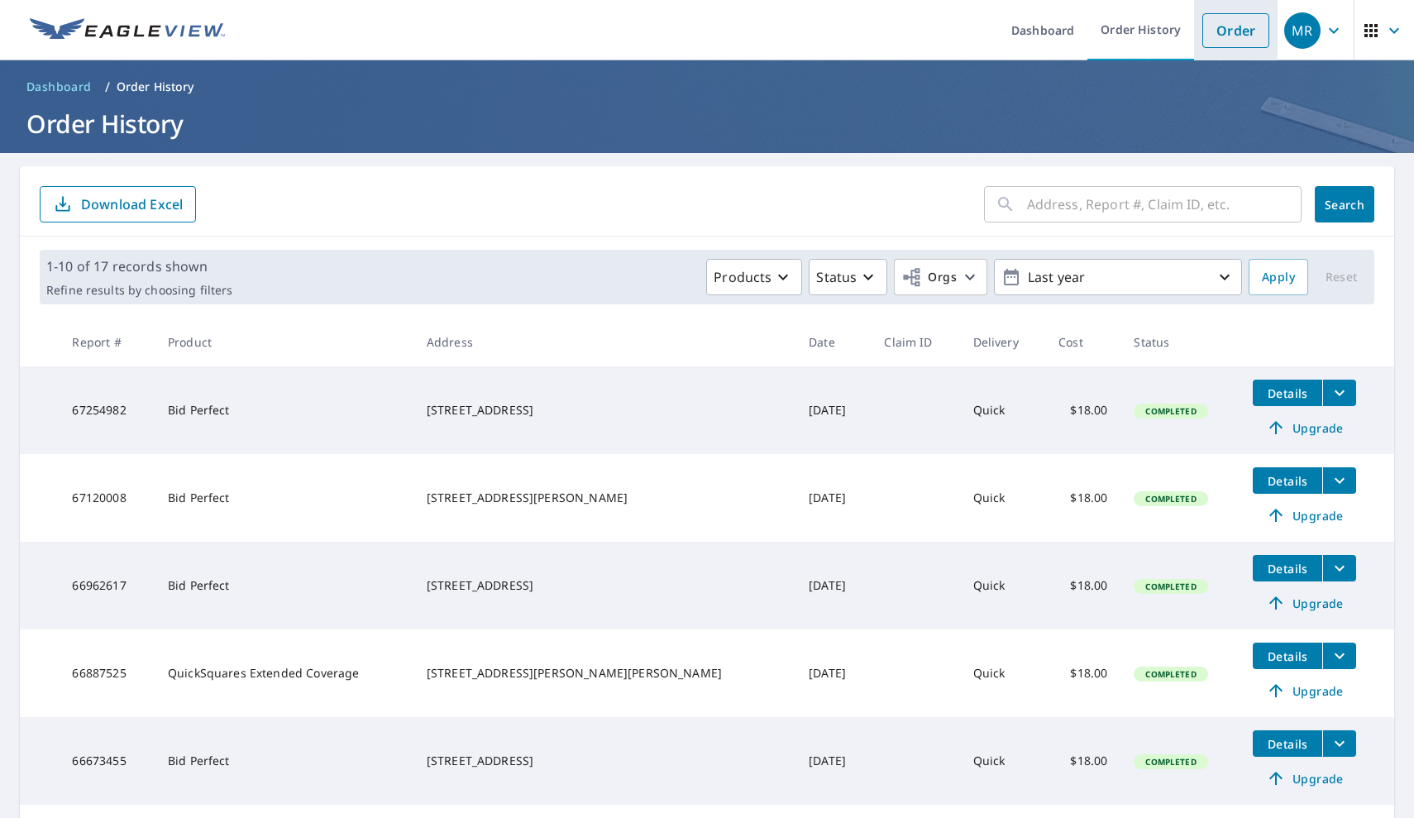
click at [1245, 22] on link "Order" at bounding box center [1235, 30] width 67 height 35
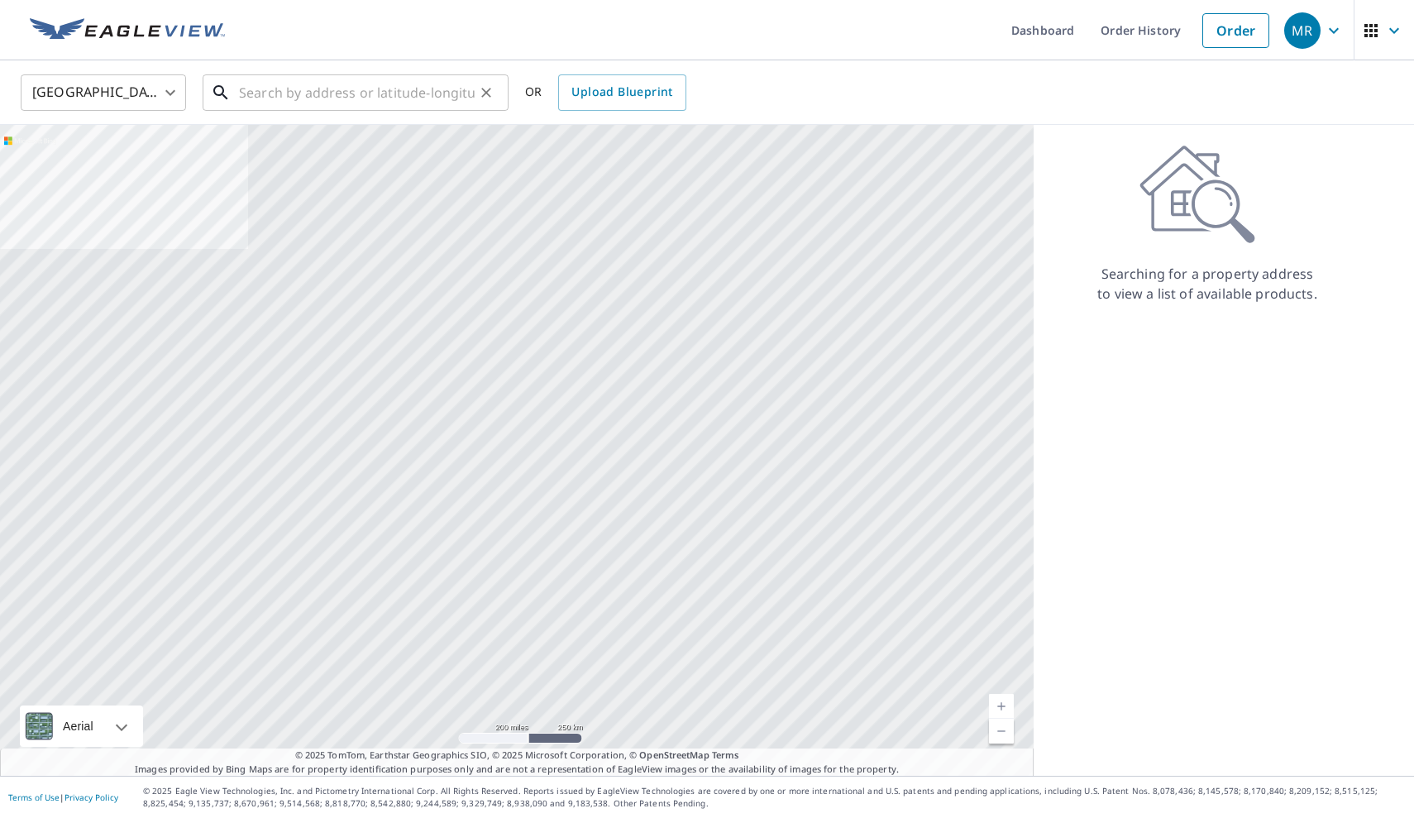
click at [298, 84] on input "text" at bounding box center [357, 92] width 236 height 46
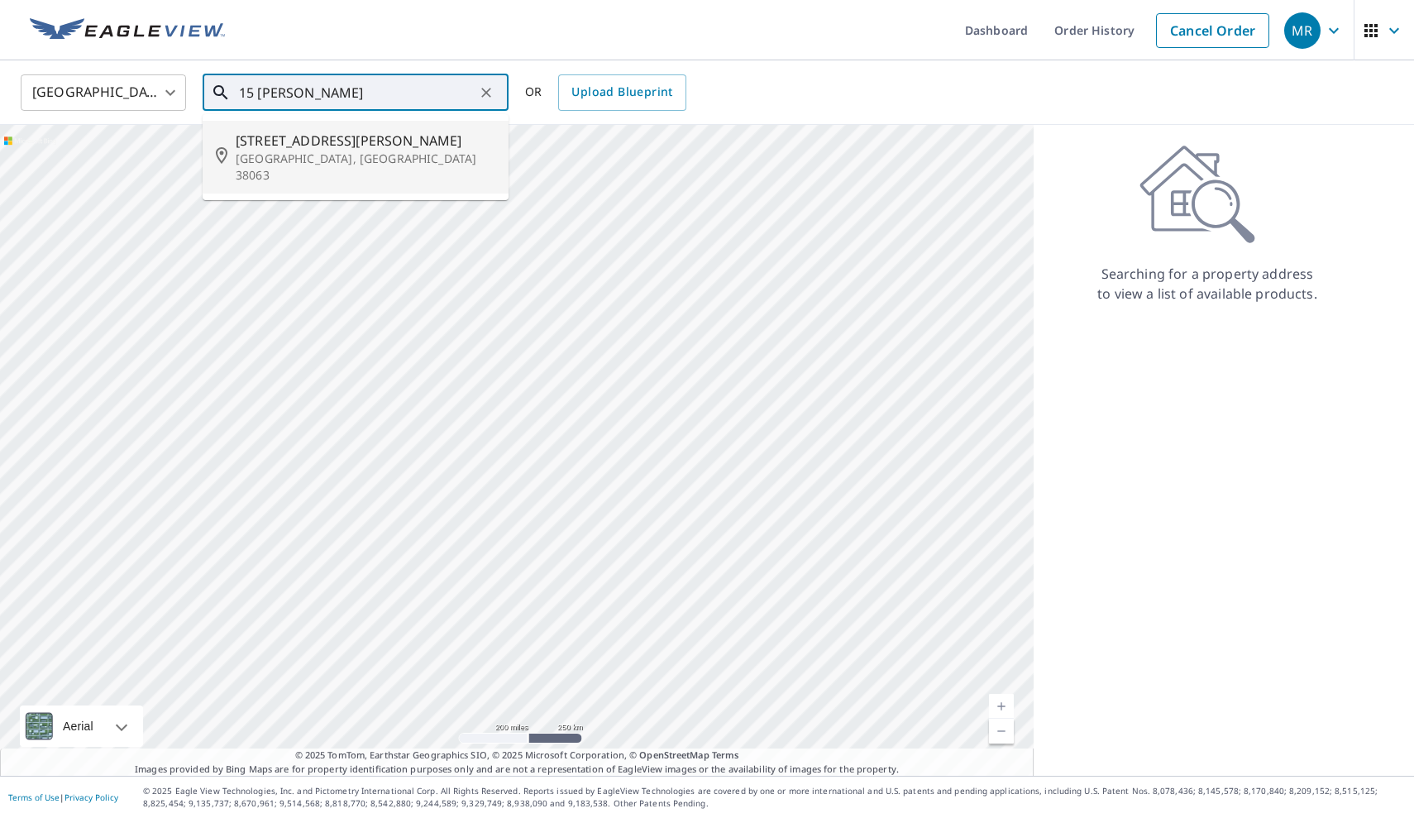
click at [260, 137] on span "[STREET_ADDRESS][PERSON_NAME]" at bounding box center [366, 141] width 260 height 20
type input "[STREET_ADDRESS][PERSON_NAME][PERSON_NAME]"
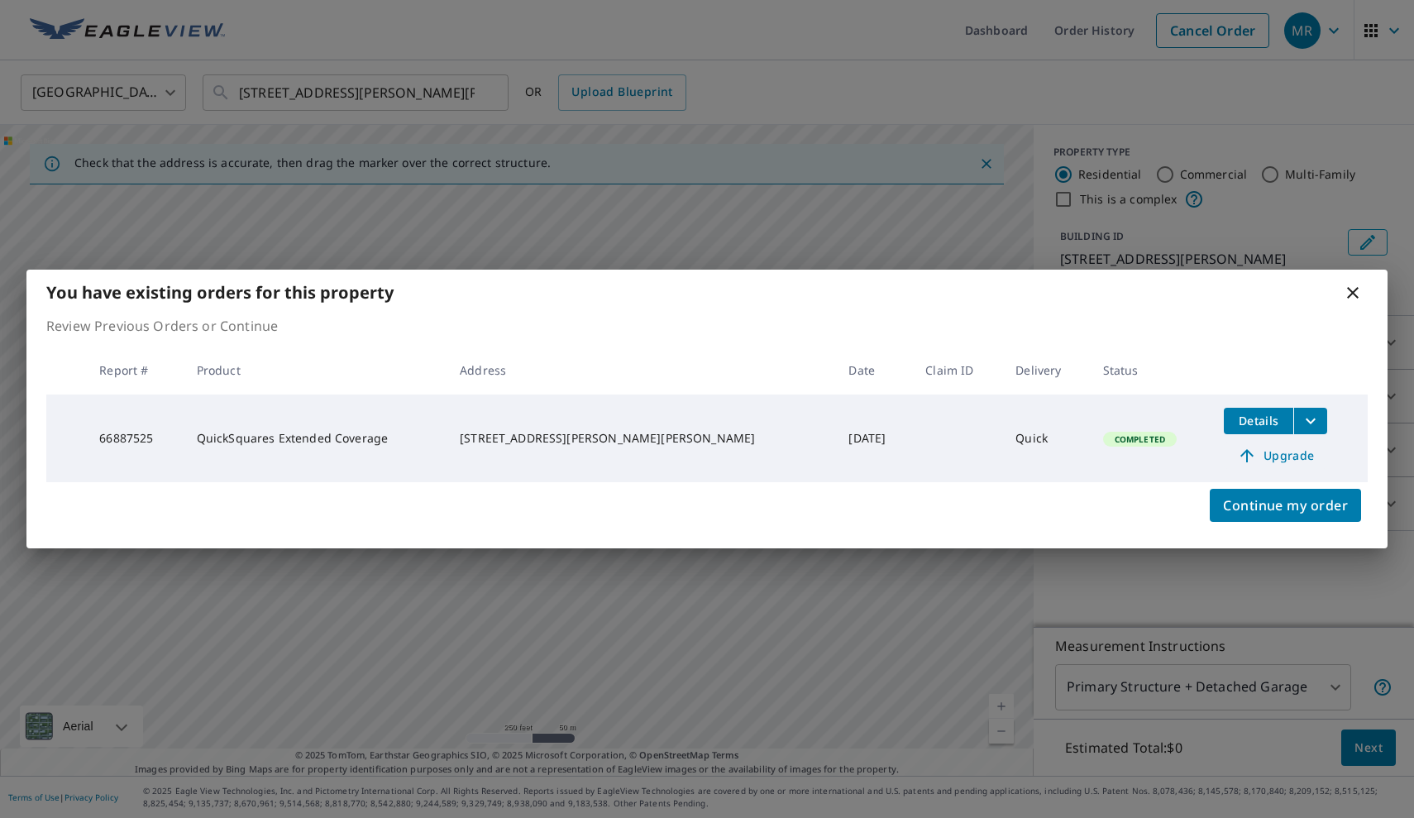
click at [1250, 455] on span "Upgrade" at bounding box center [1276, 456] width 84 height 20
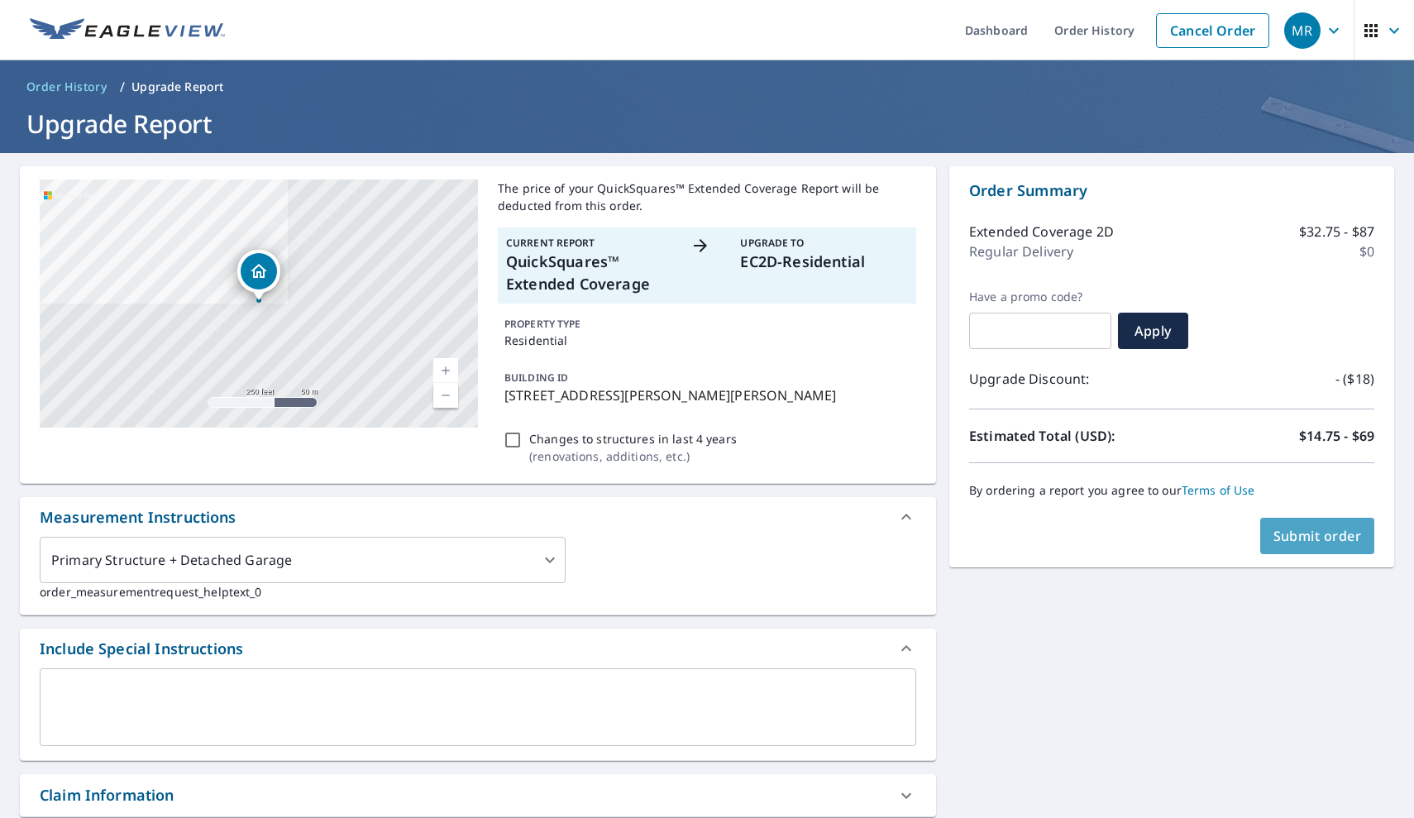
click at [1304, 539] on span "Submit order" at bounding box center [1317, 536] width 88 height 18
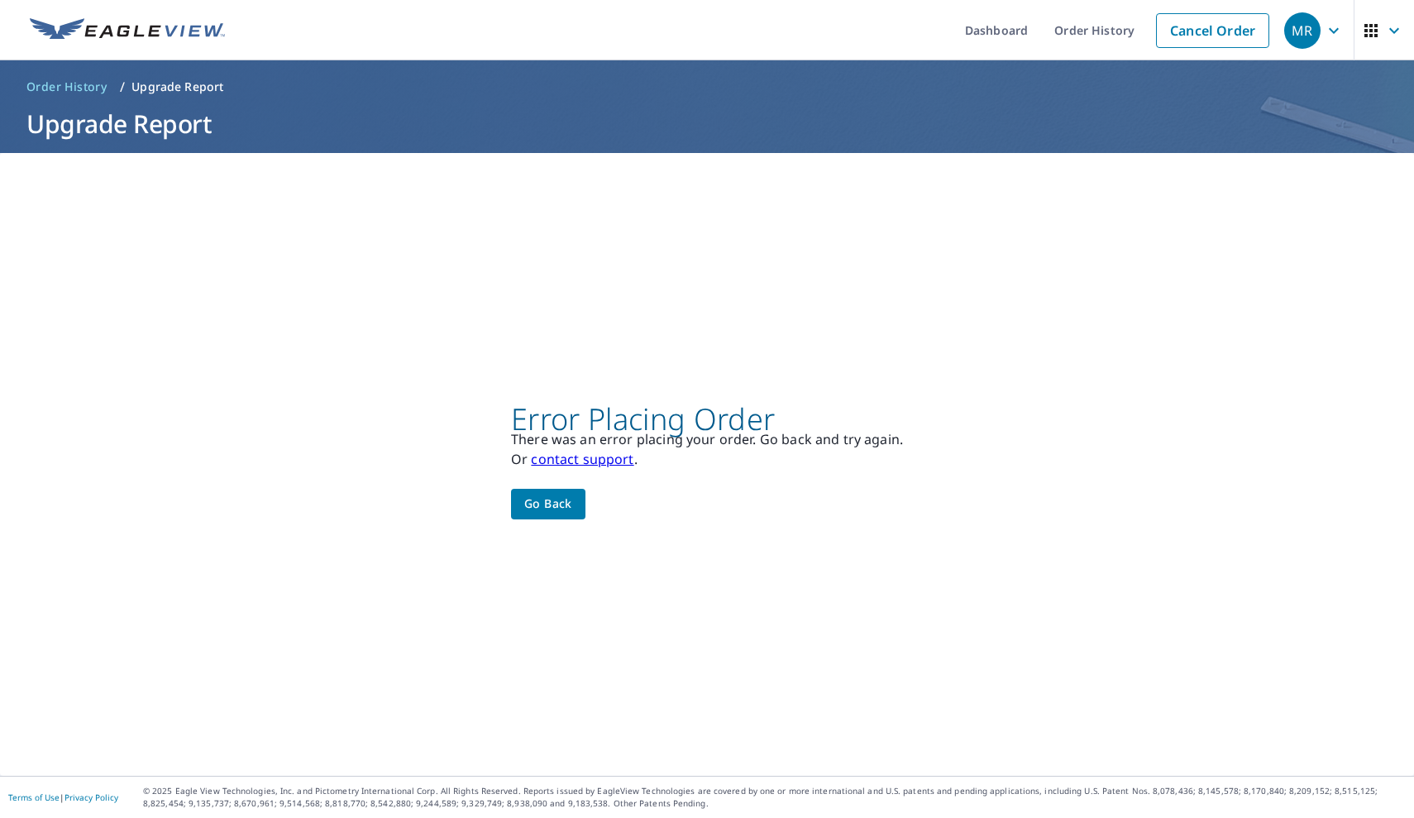
click at [537, 500] on span "Go back" at bounding box center [548, 504] width 48 height 21
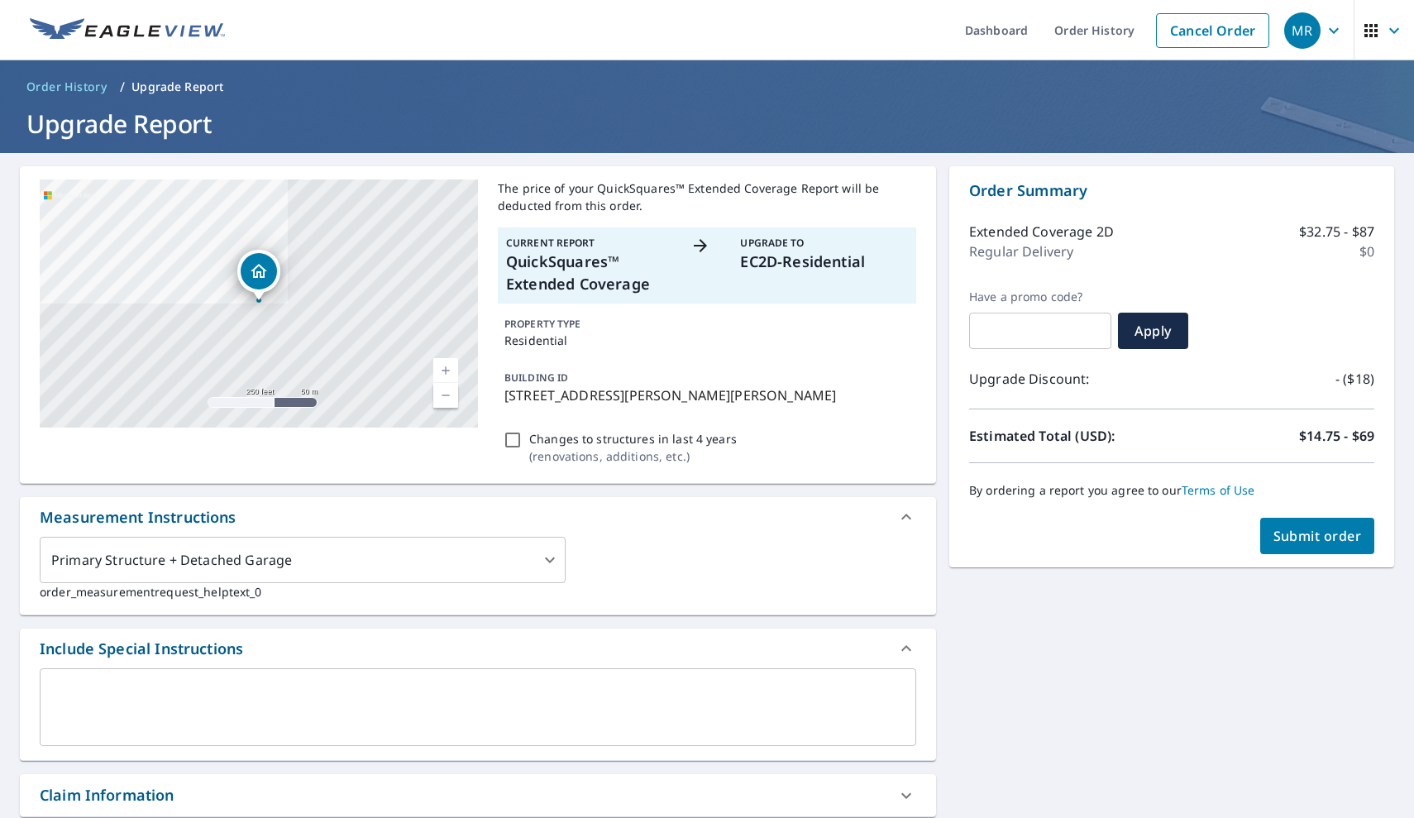
click at [1018, 333] on input "text" at bounding box center [1040, 331] width 142 height 46
click at [1296, 537] on span "Submit order" at bounding box center [1317, 536] width 88 height 18
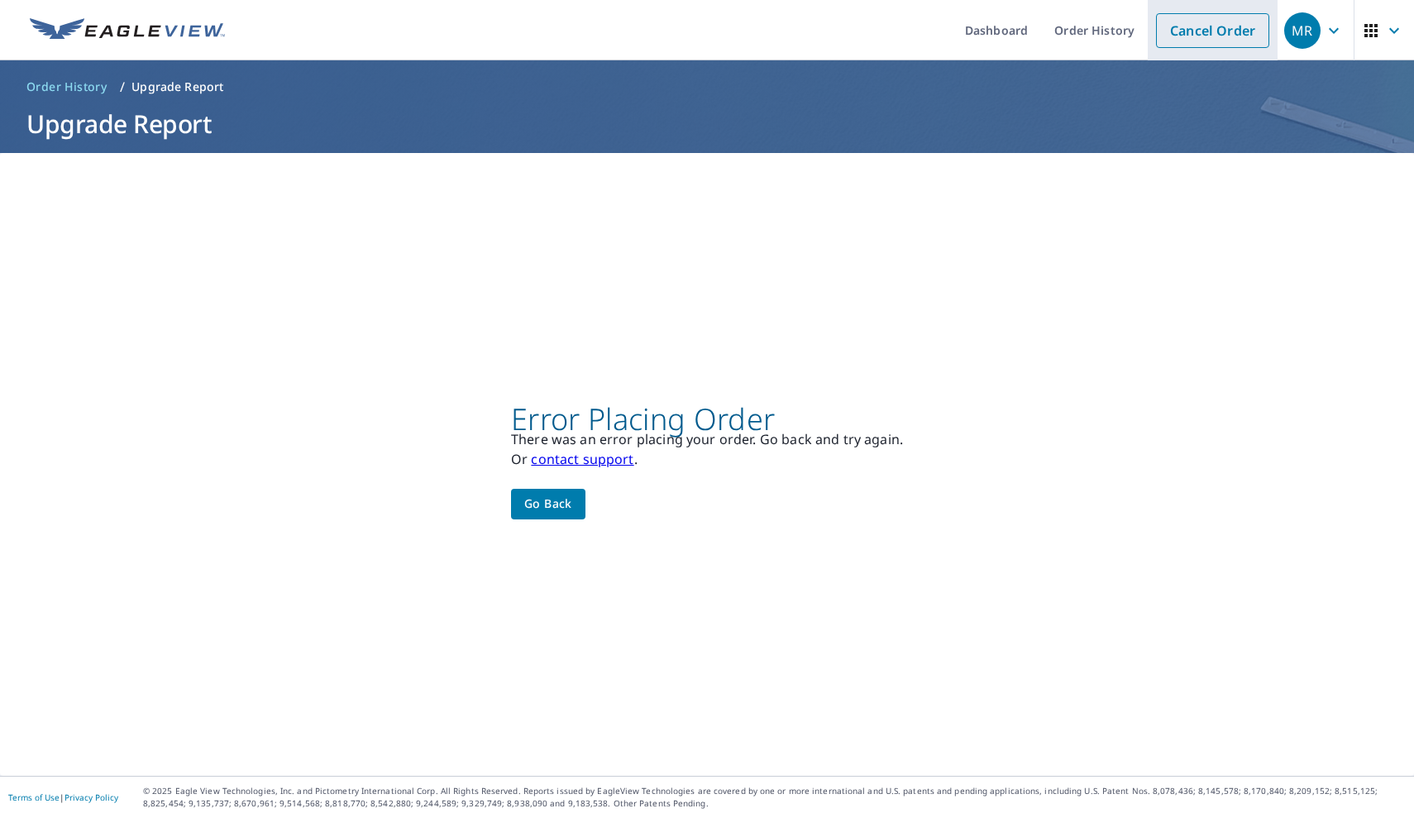
click at [1241, 34] on link "Cancel Order" at bounding box center [1212, 30] width 113 height 35
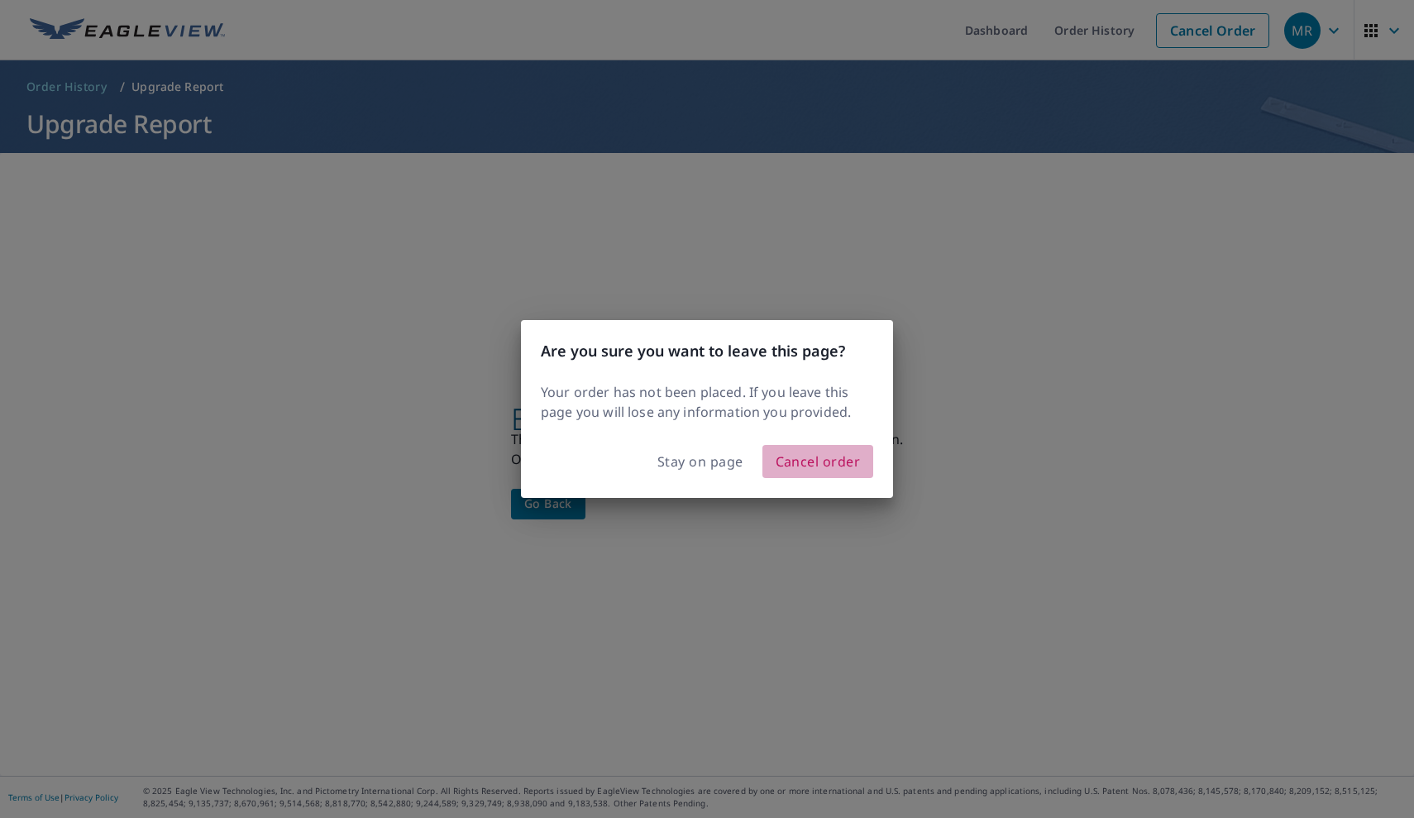
click at [825, 458] on span "Cancel order" at bounding box center [818, 461] width 85 height 23
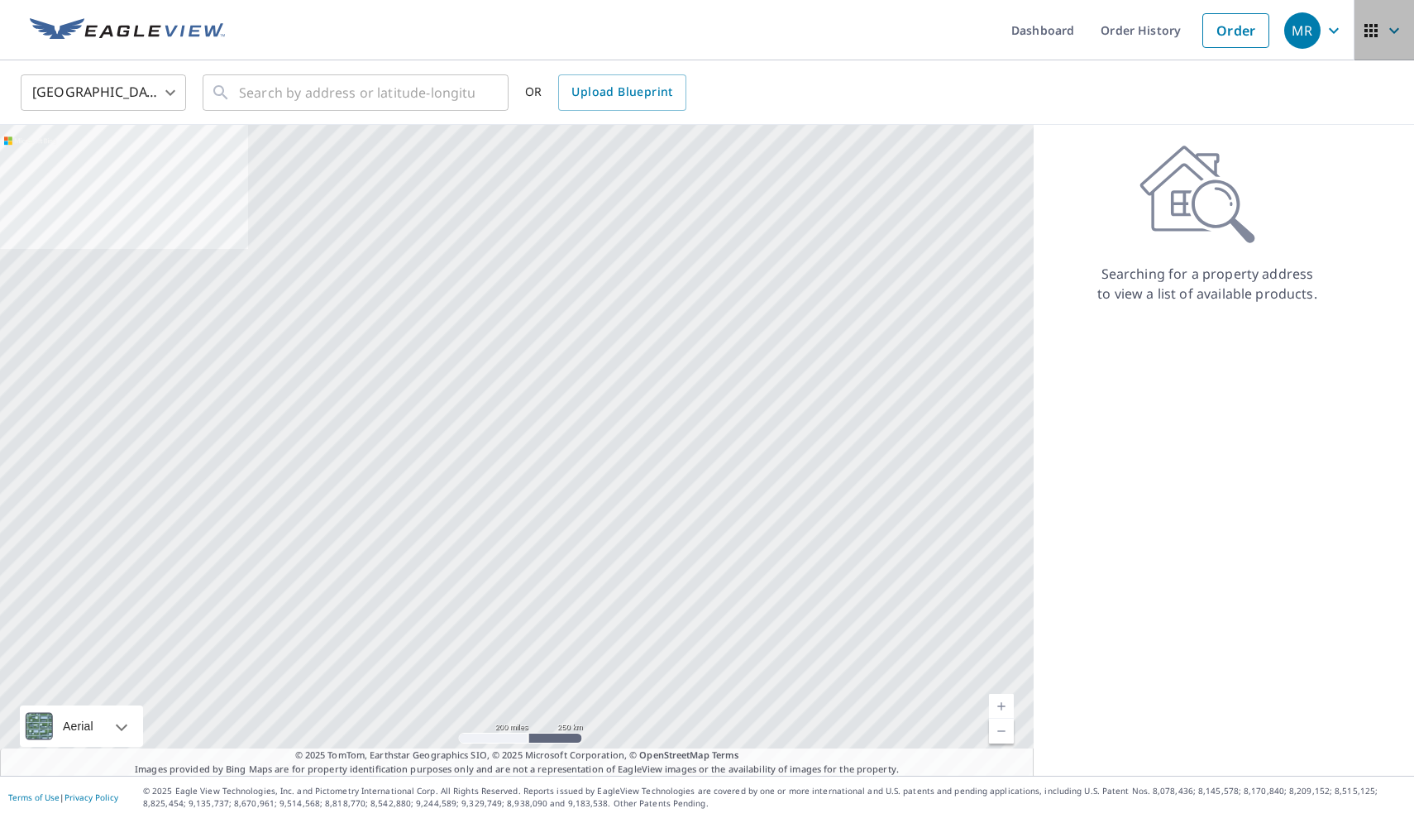
click at [1393, 27] on icon "button" at bounding box center [1394, 31] width 20 height 20
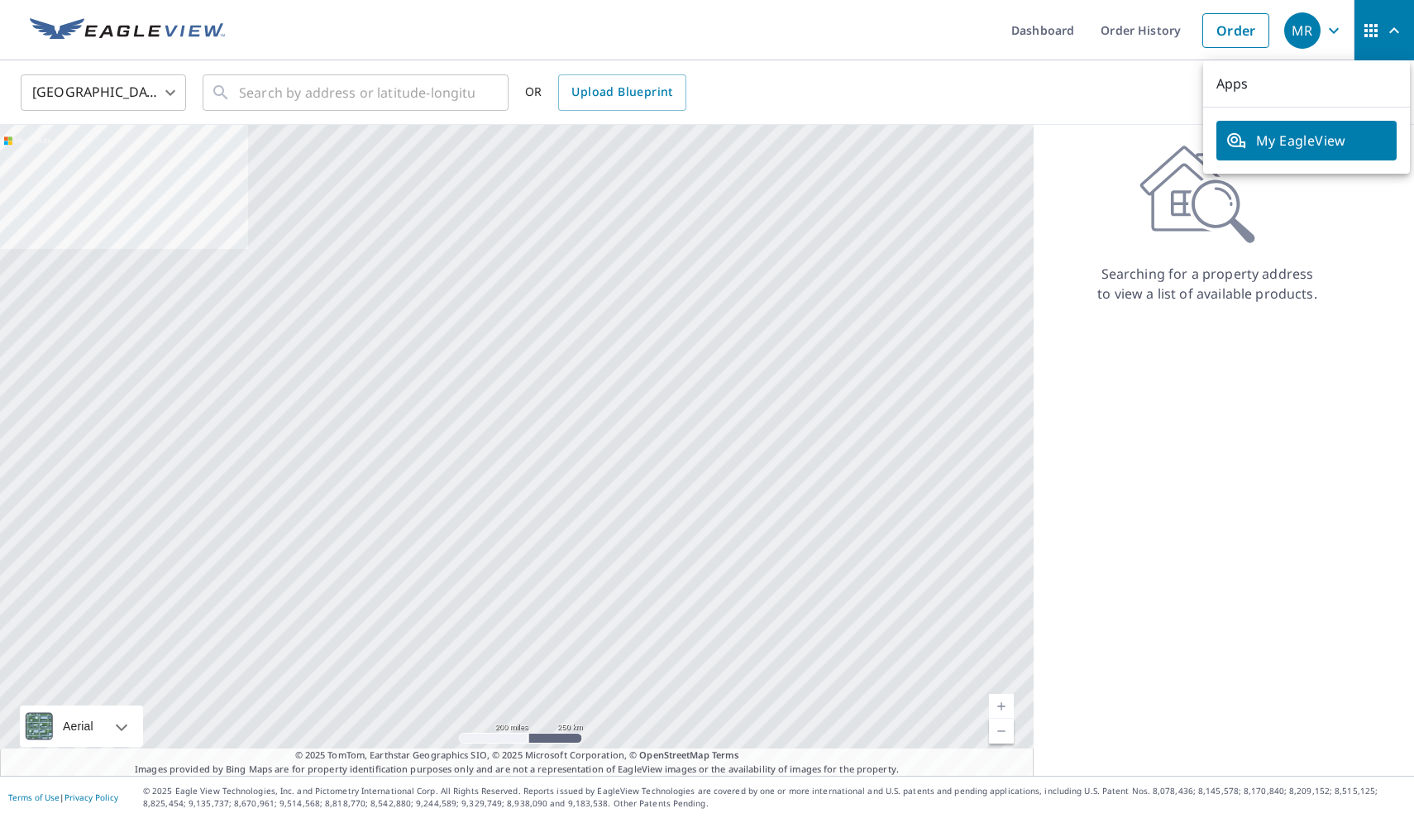
click at [1090, 115] on div "United States [GEOGRAPHIC_DATA] ​ ​ OR Upload Blueprint" at bounding box center [707, 92] width 1414 height 64
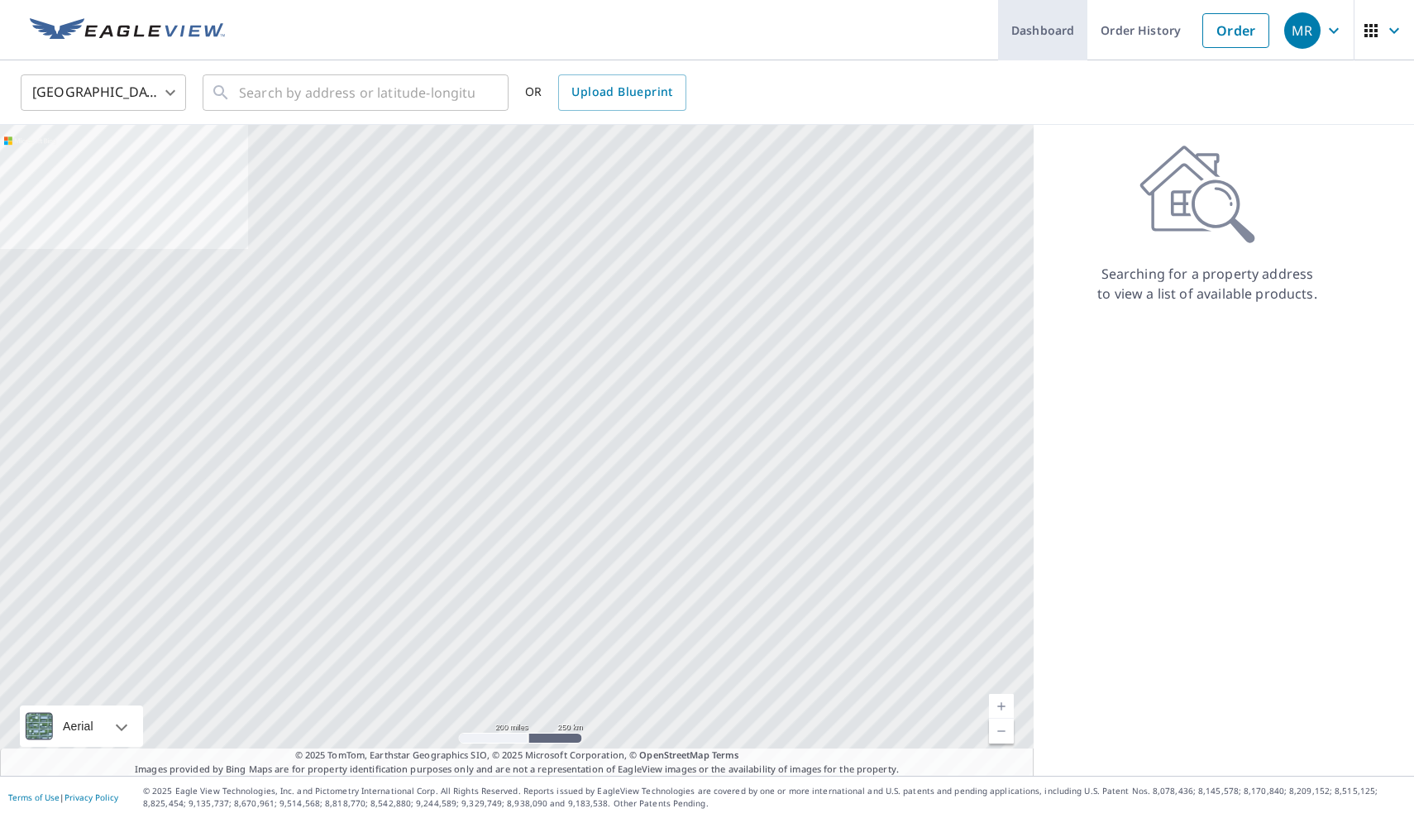
click at [1061, 30] on link "Dashboard" at bounding box center [1042, 30] width 89 height 60
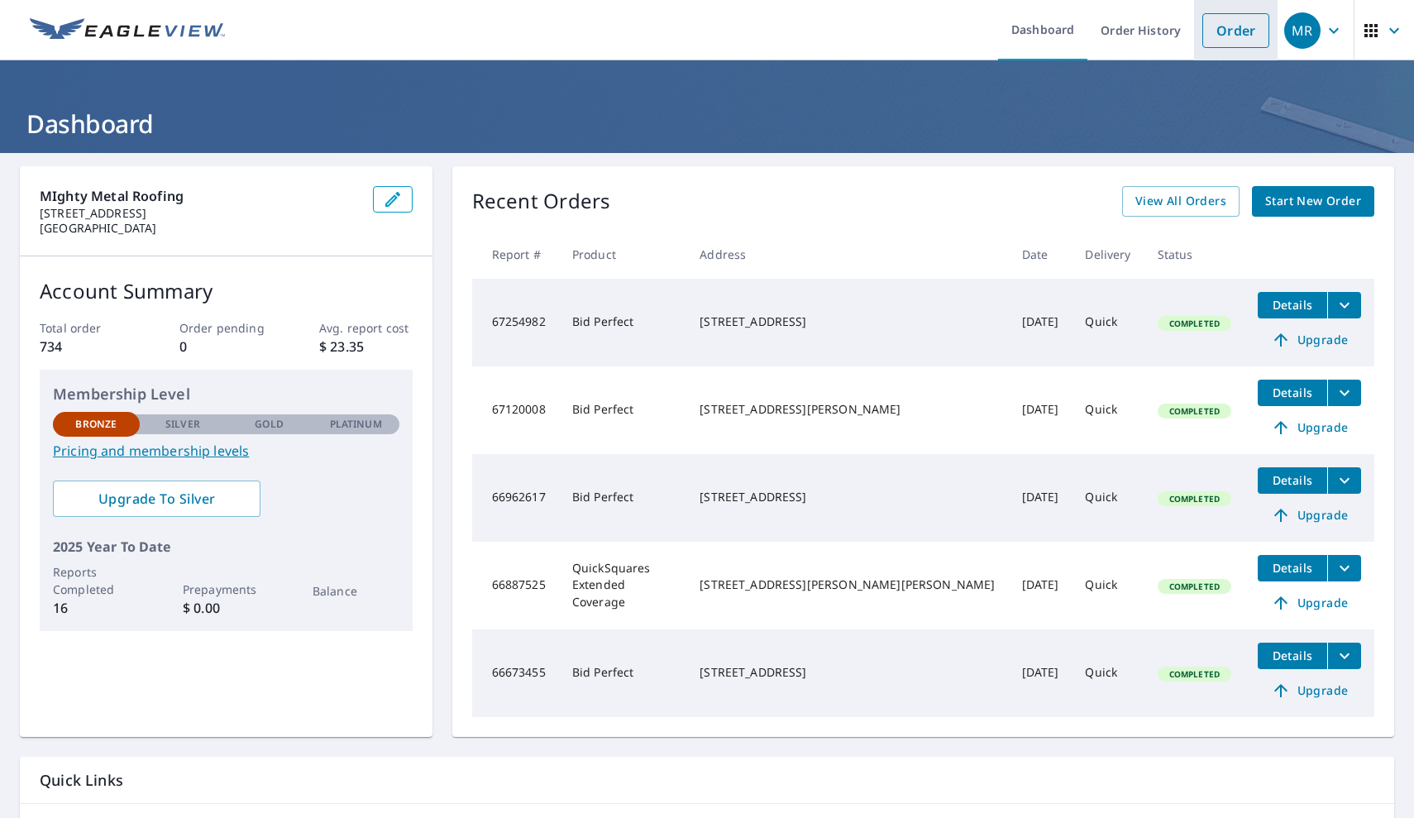
click at [1235, 30] on link "Order" at bounding box center [1235, 30] width 67 height 35
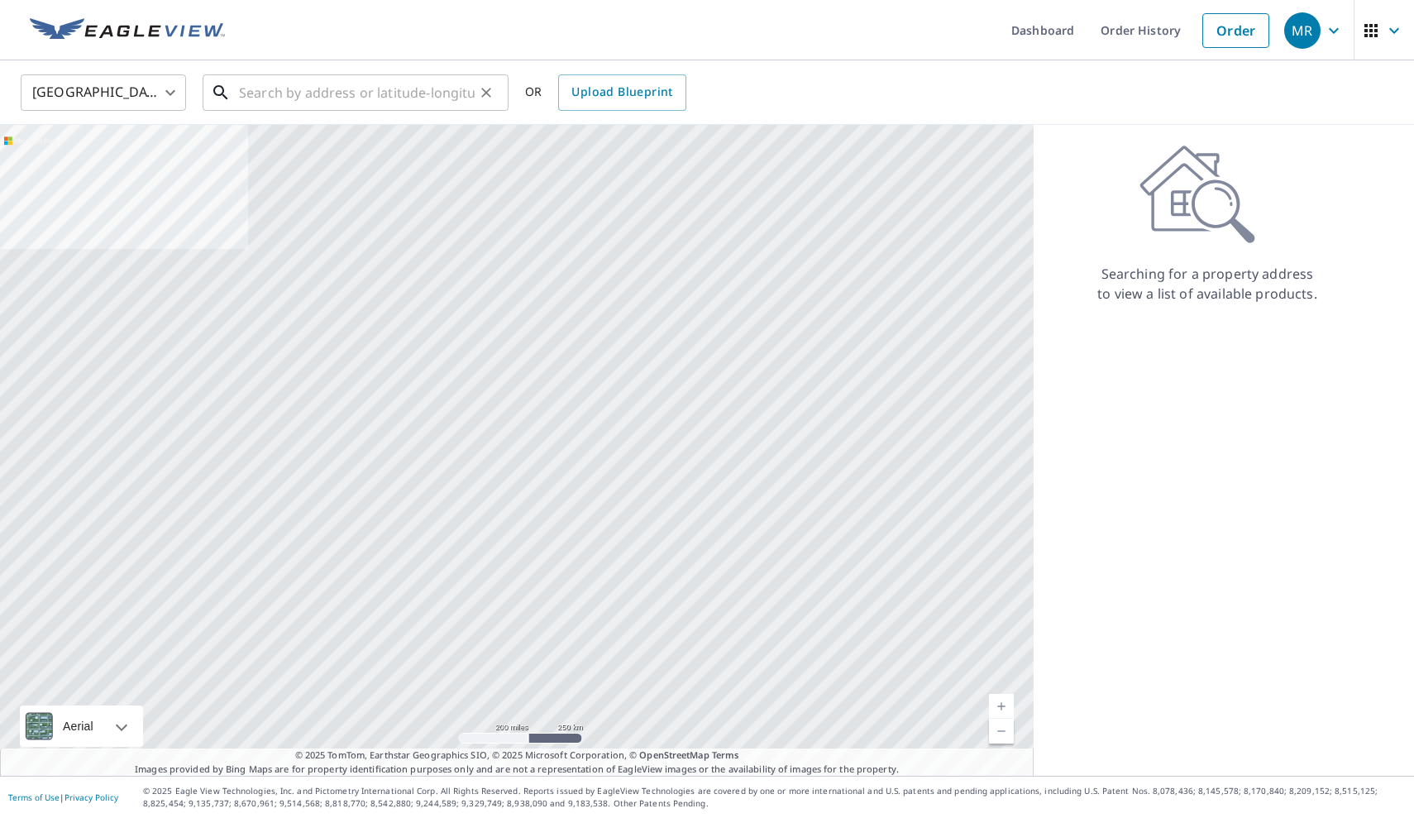
drag, startPoint x: 724, startPoint y: 60, endPoint x: 256, endPoint y: 88, distance: 468.9
click at [256, 88] on input "text" at bounding box center [357, 92] width 236 height 46
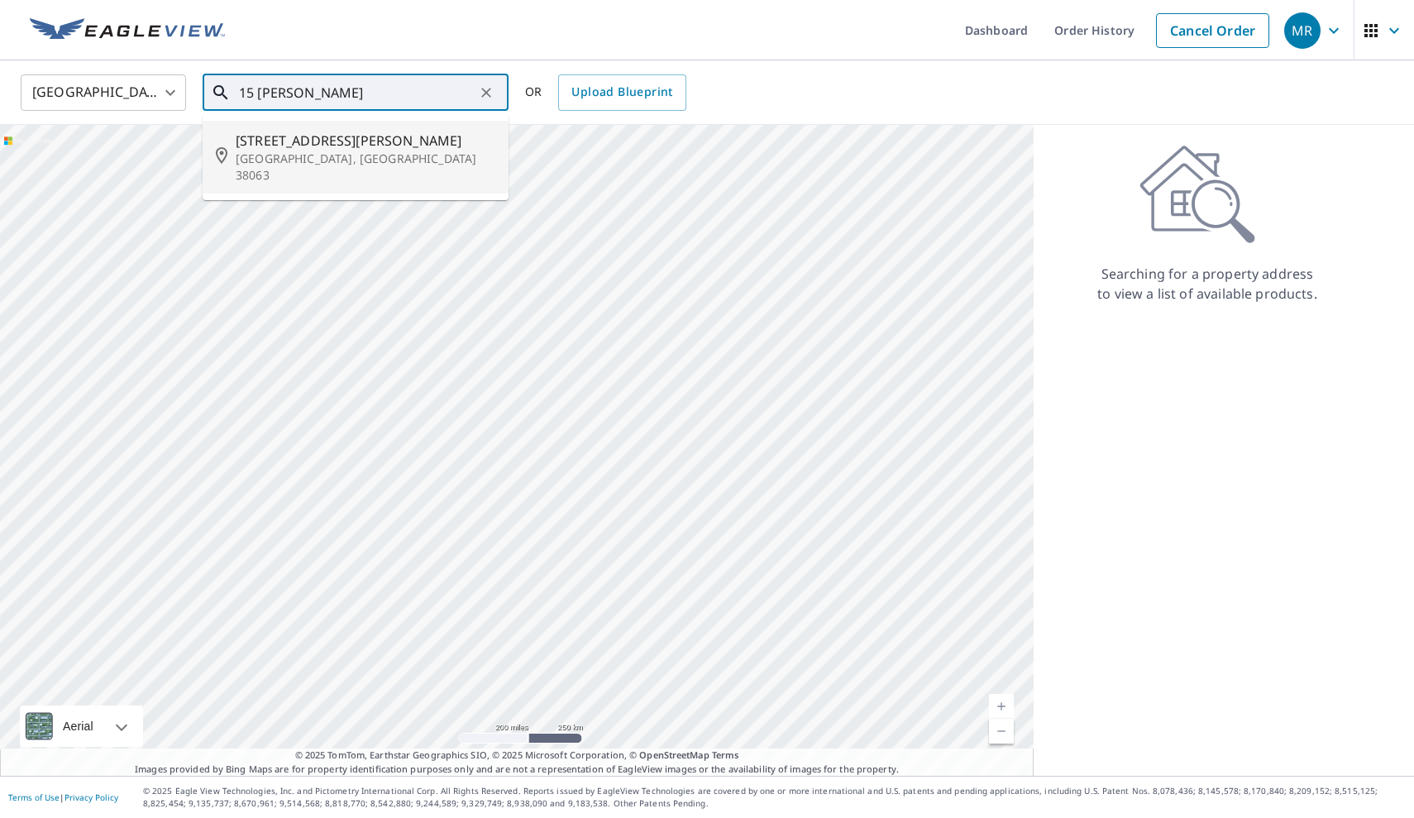
click at [270, 142] on span "[STREET_ADDRESS][PERSON_NAME]" at bounding box center [366, 141] width 260 height 20
type input "[STREET_ADDRESS][PERSON_NAME][PERSON_NAME]"
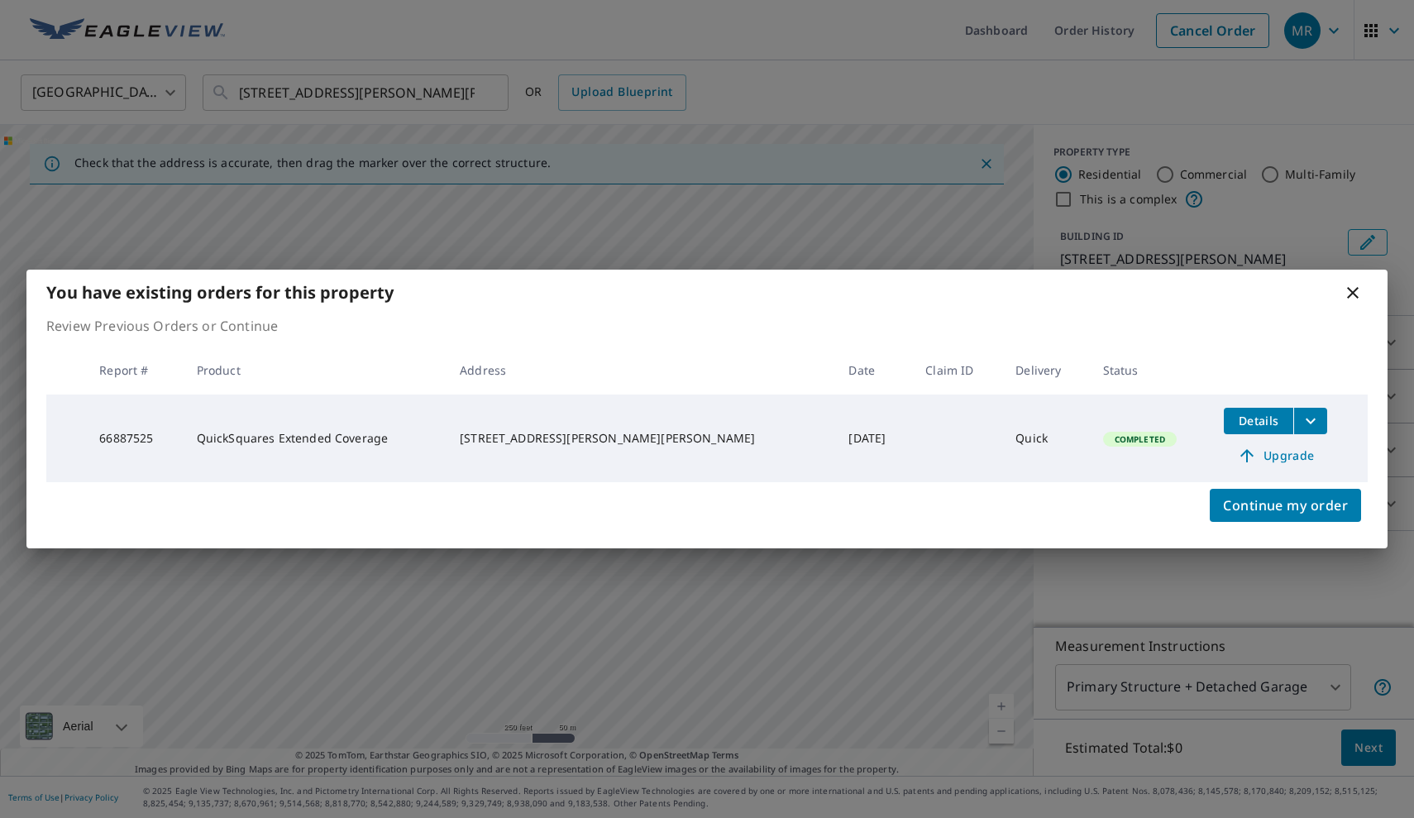
click at [1301, 418] on icon "filesDropdownBtn-66887525" at bounding box center [1311, 421] width 20 height 20
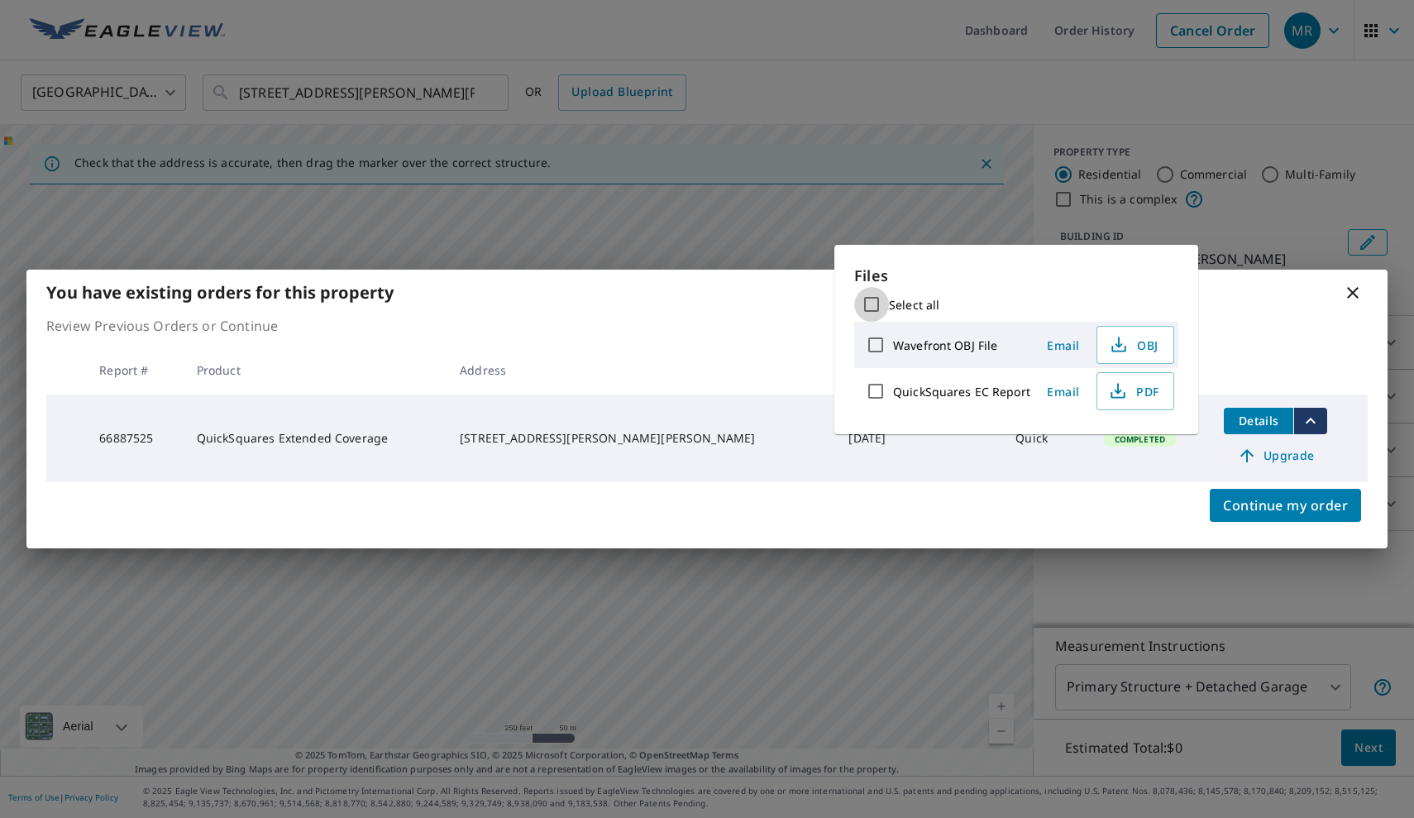
click at [867, 301] on input "Select all" at bounding box center [871, 304] width 35 height 35
checkbox input "true"
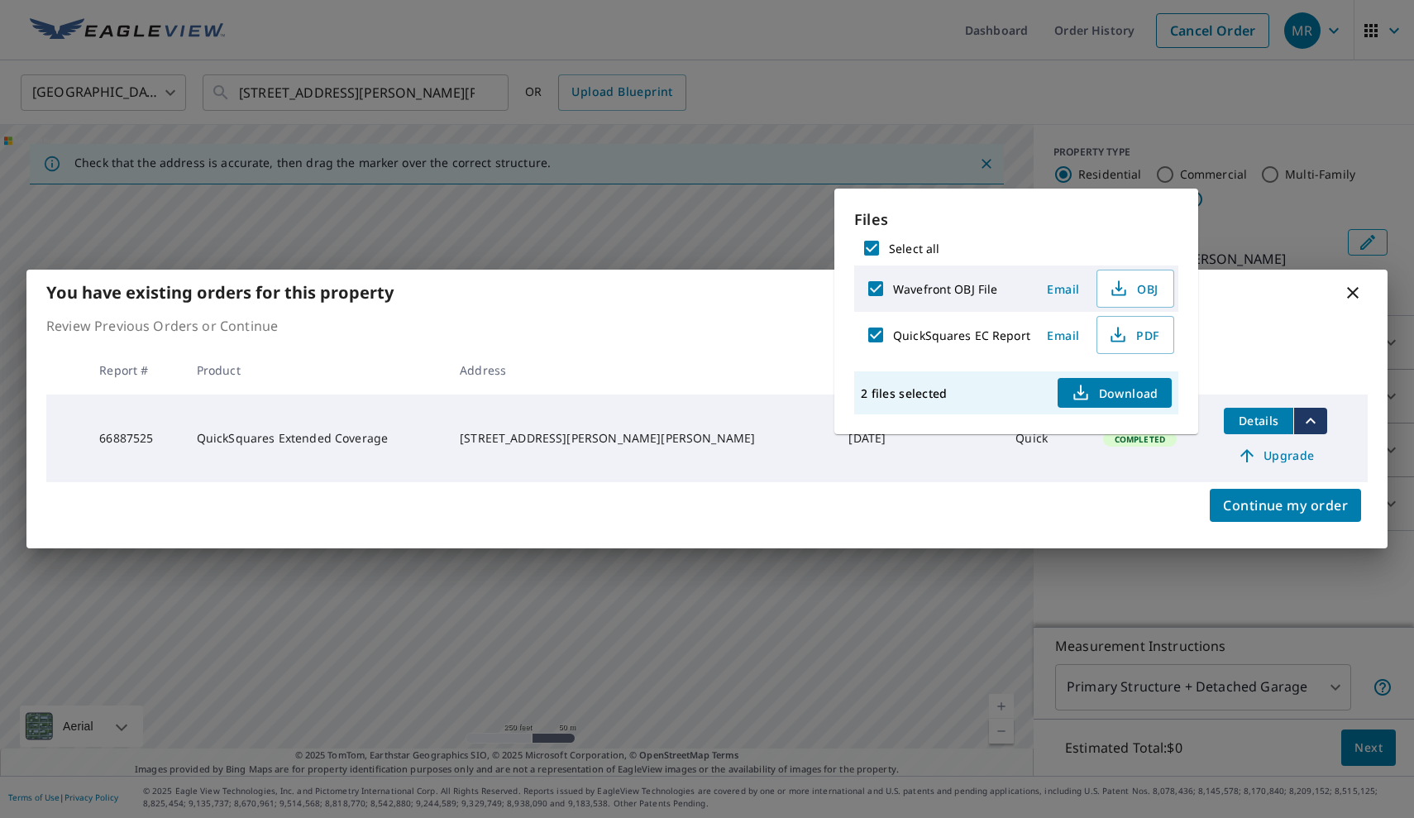
click at [1093, 395] on span "Download" at bounding box center [1115, 393] width 88 height 20
click at [1314, 500] on span "Continue my order" at bounding box center [1285, 505] width 125 height 23
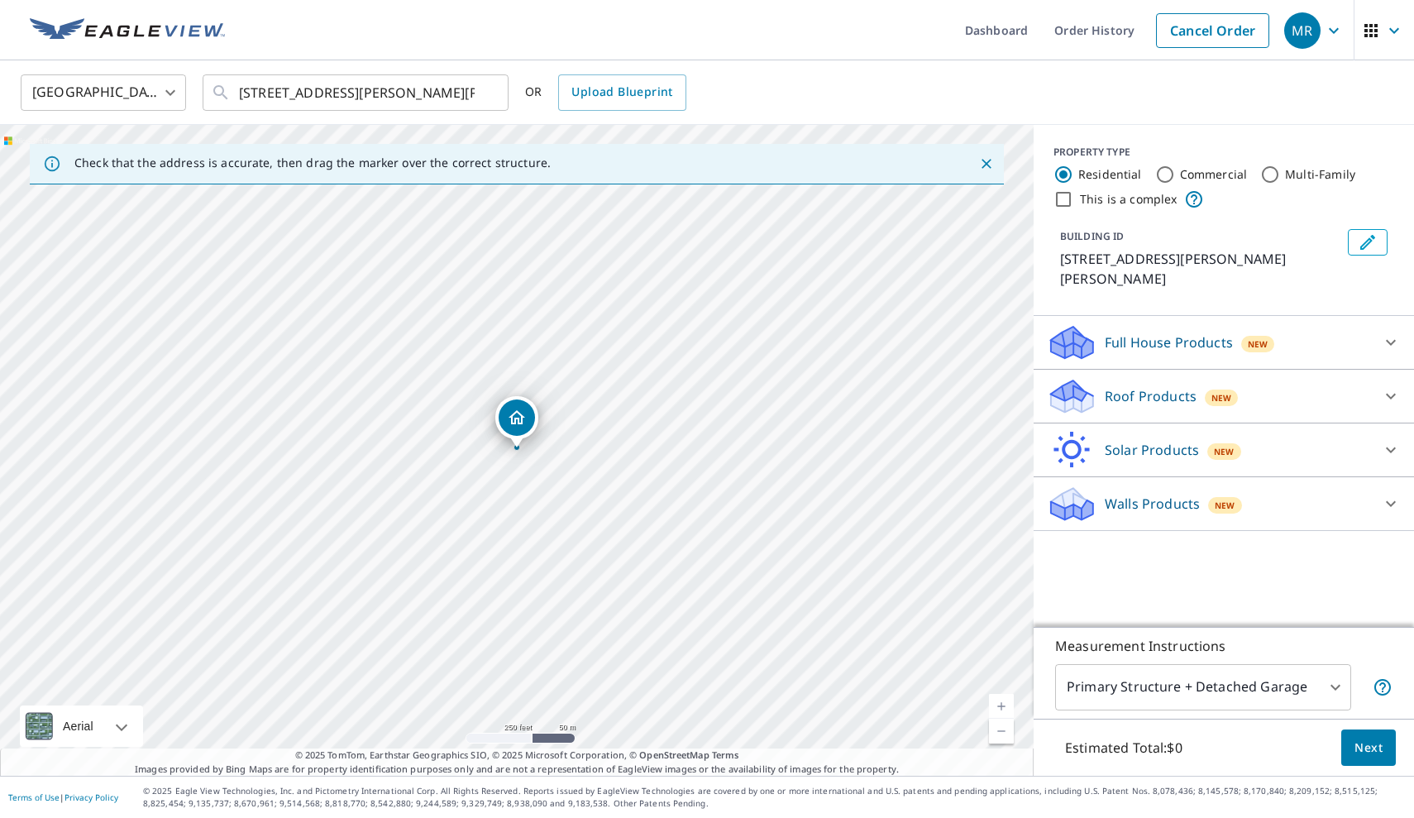
click at [1217, 391] on span "New" at bounding box center [1221, 397] width 20 height 13
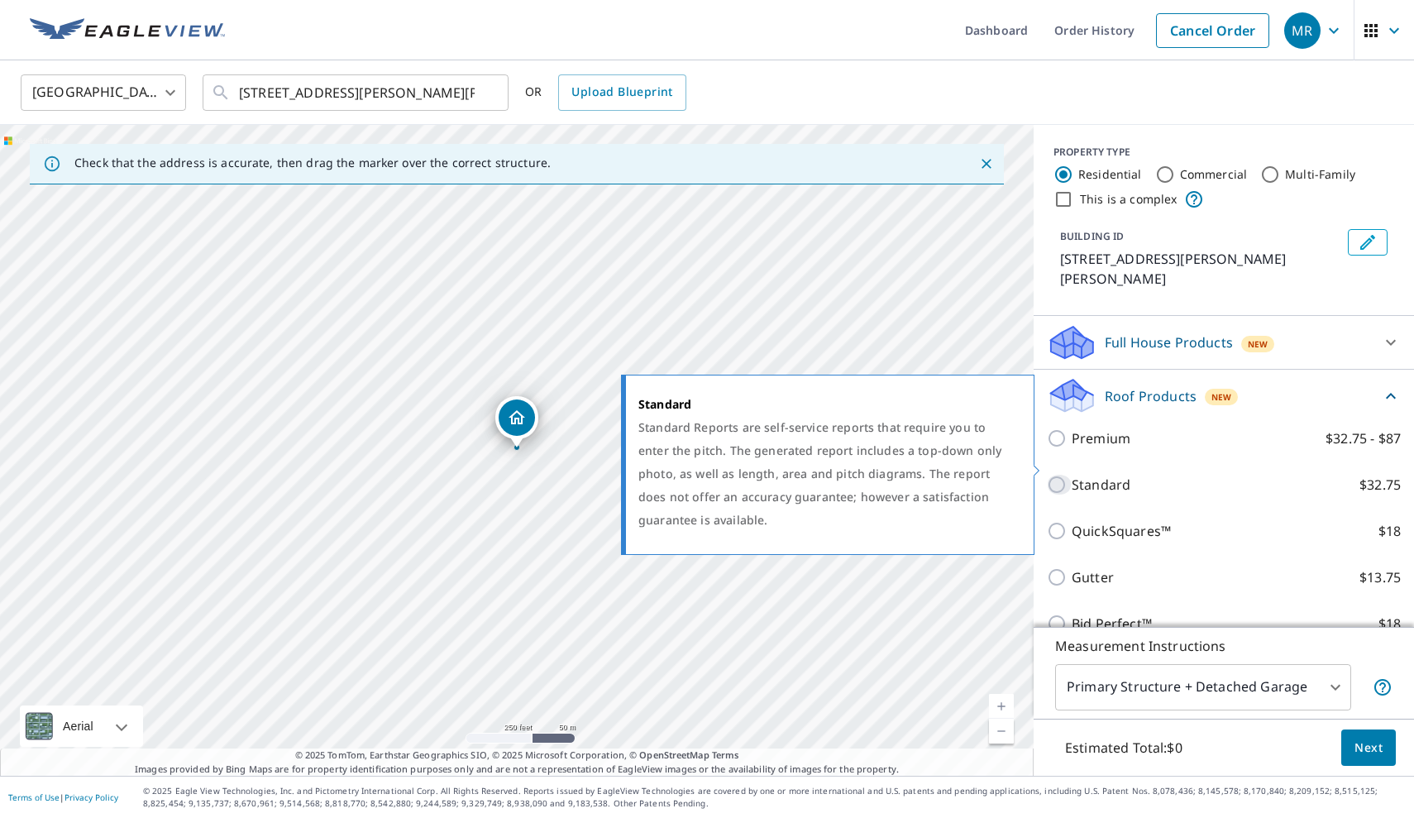
click at [1059, 475] on input "Standard $32.75" at bounding box center [1059, 485] width 25 height 20
checkbox input "true"
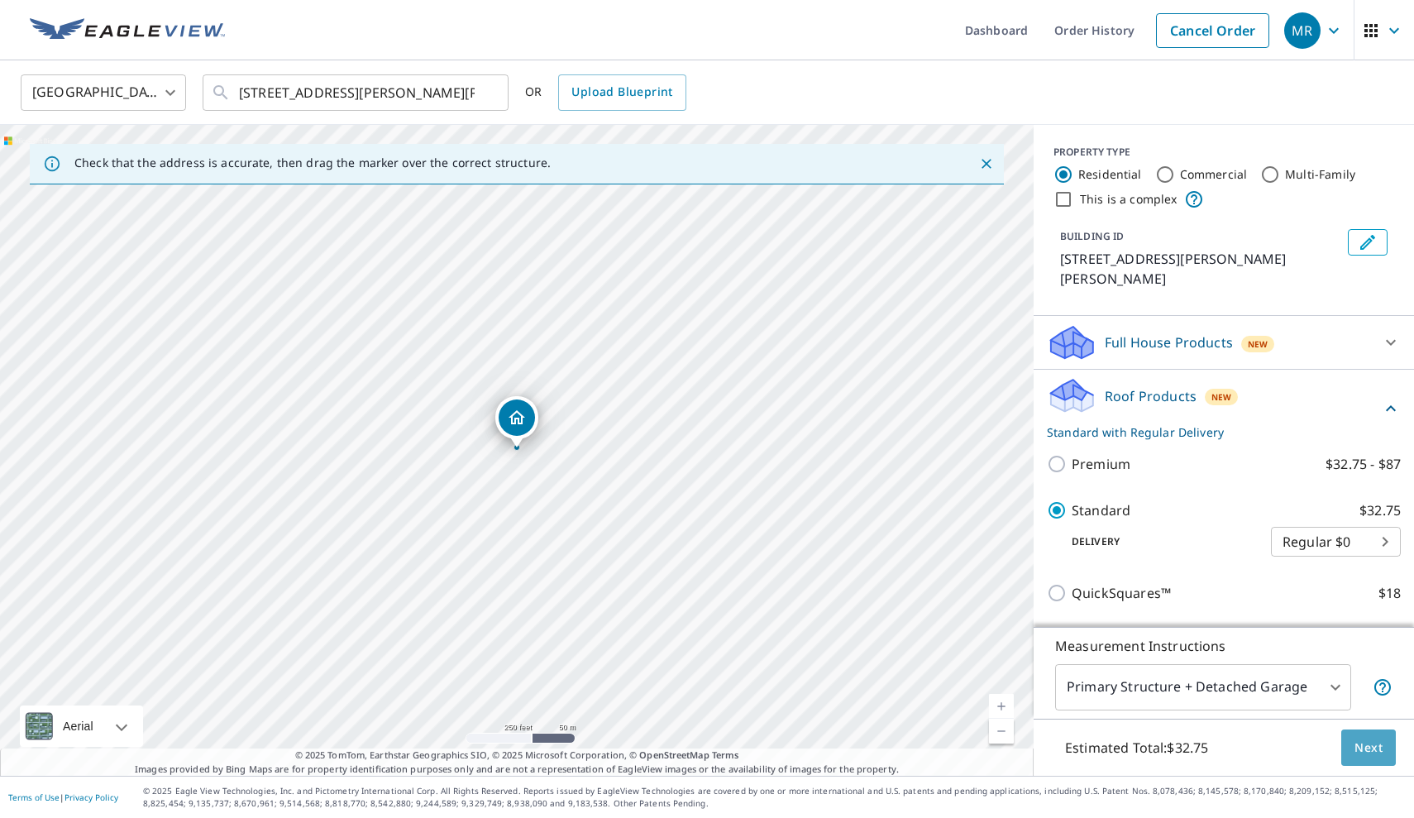
click at [1376, 747] on span "Next" at bounding box center [1368, 748] width 28 height 21
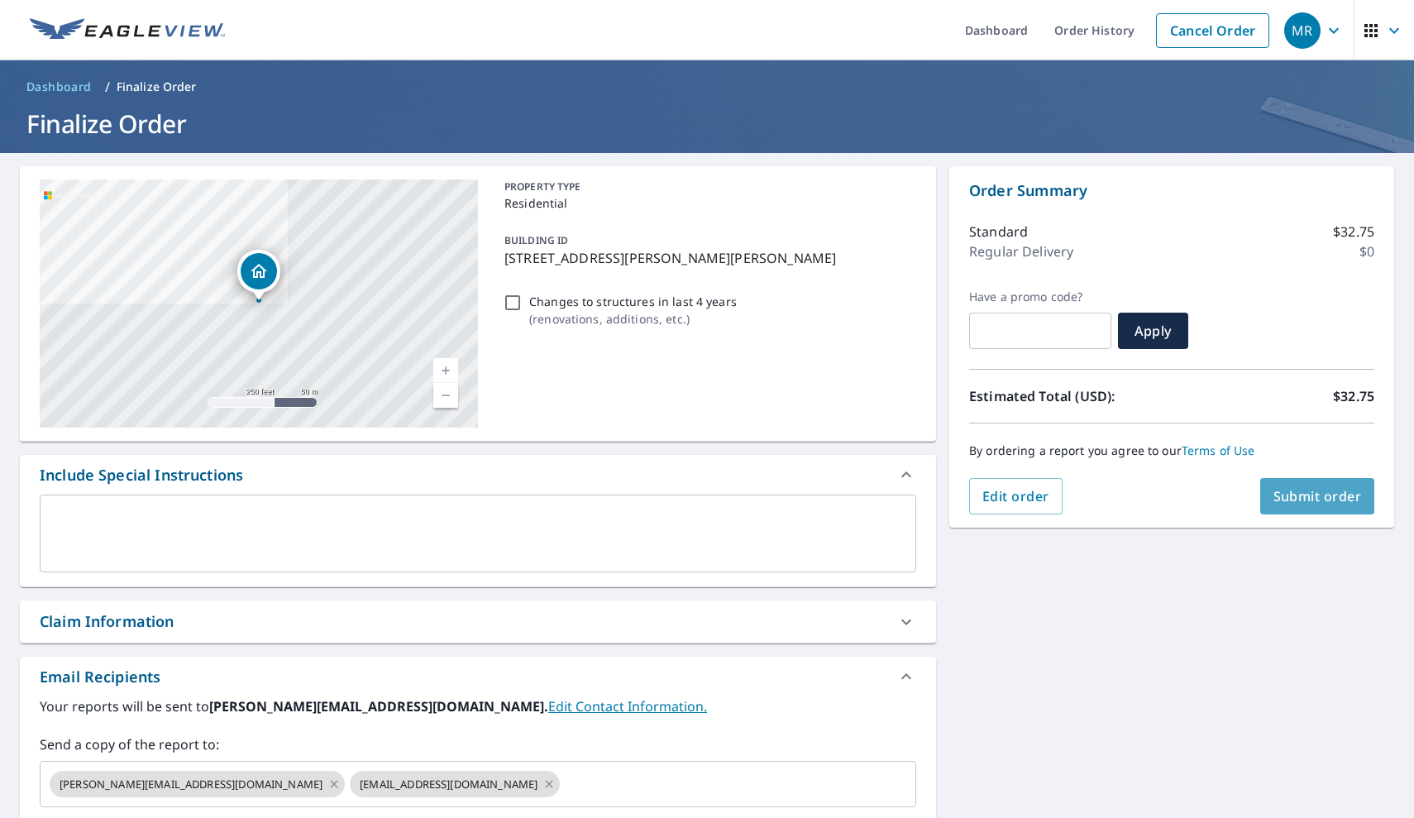
click at [1294, 495] on span "Submit order" at bounding box center [1317, 496] width 88 height 18
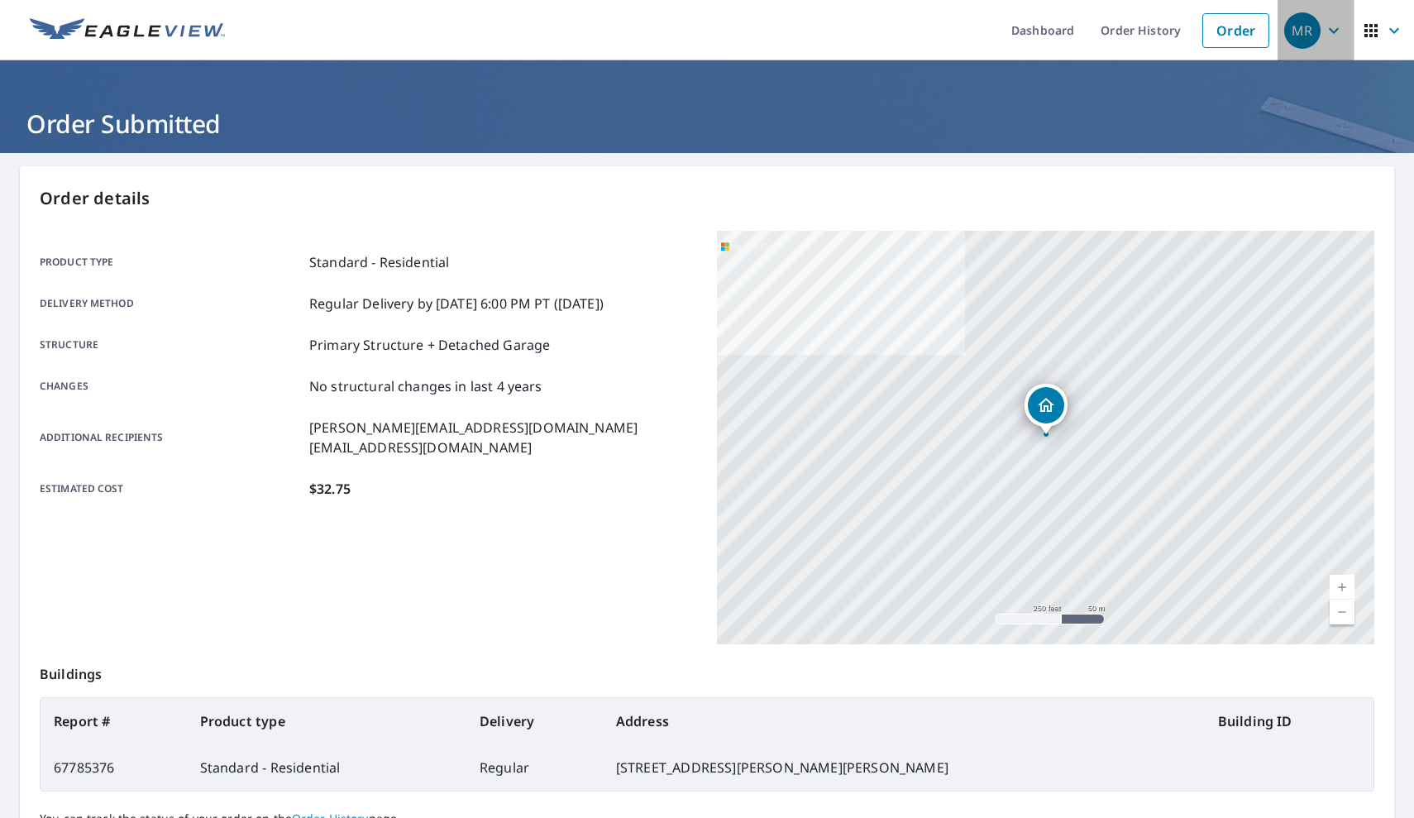
click at [1340, 29] on icon "button" at bounding box center [1334, 31] width 20 height 20
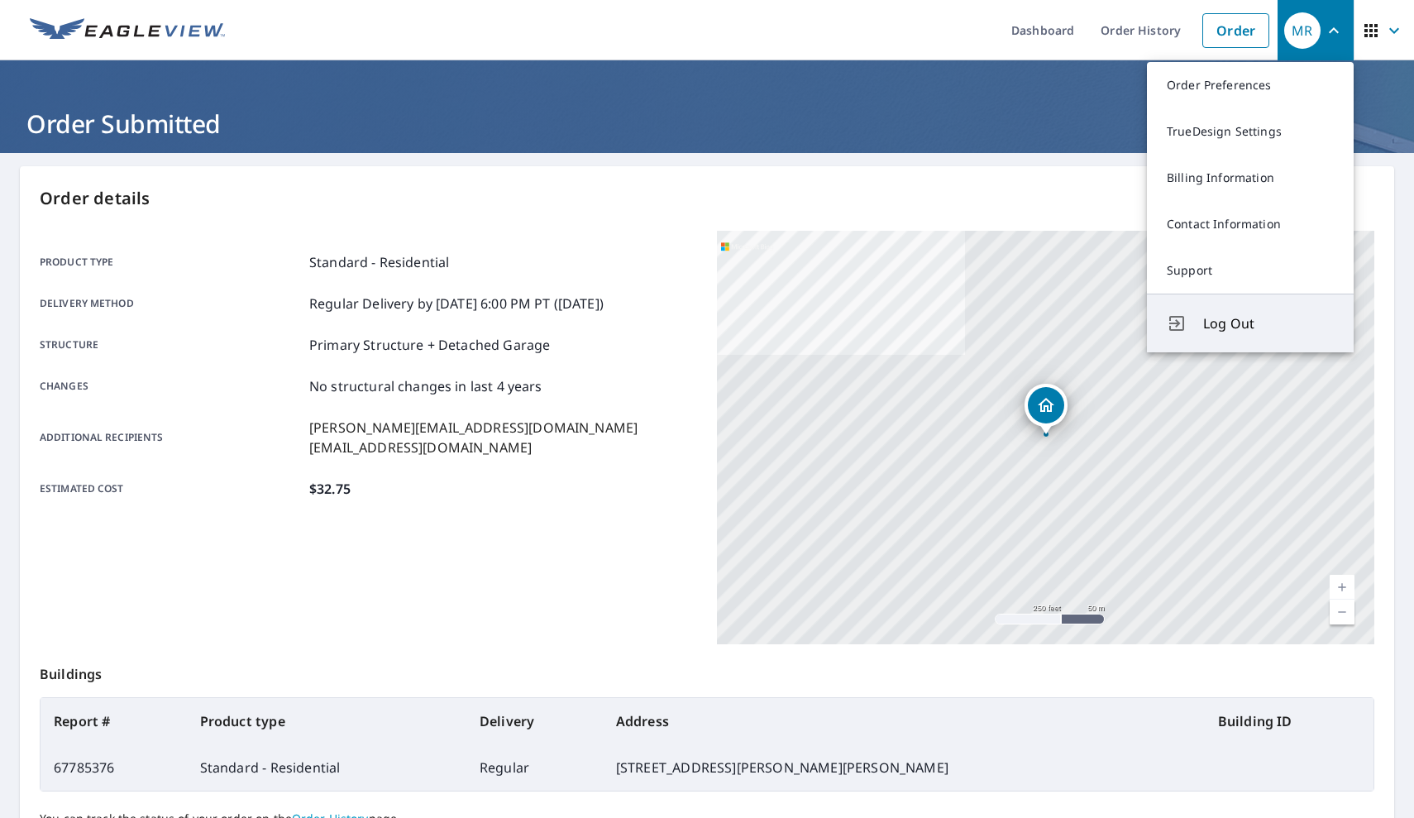
click at [1236, 322] on span "Log Out" at bounding box center [1268, 323] width 131 height 20
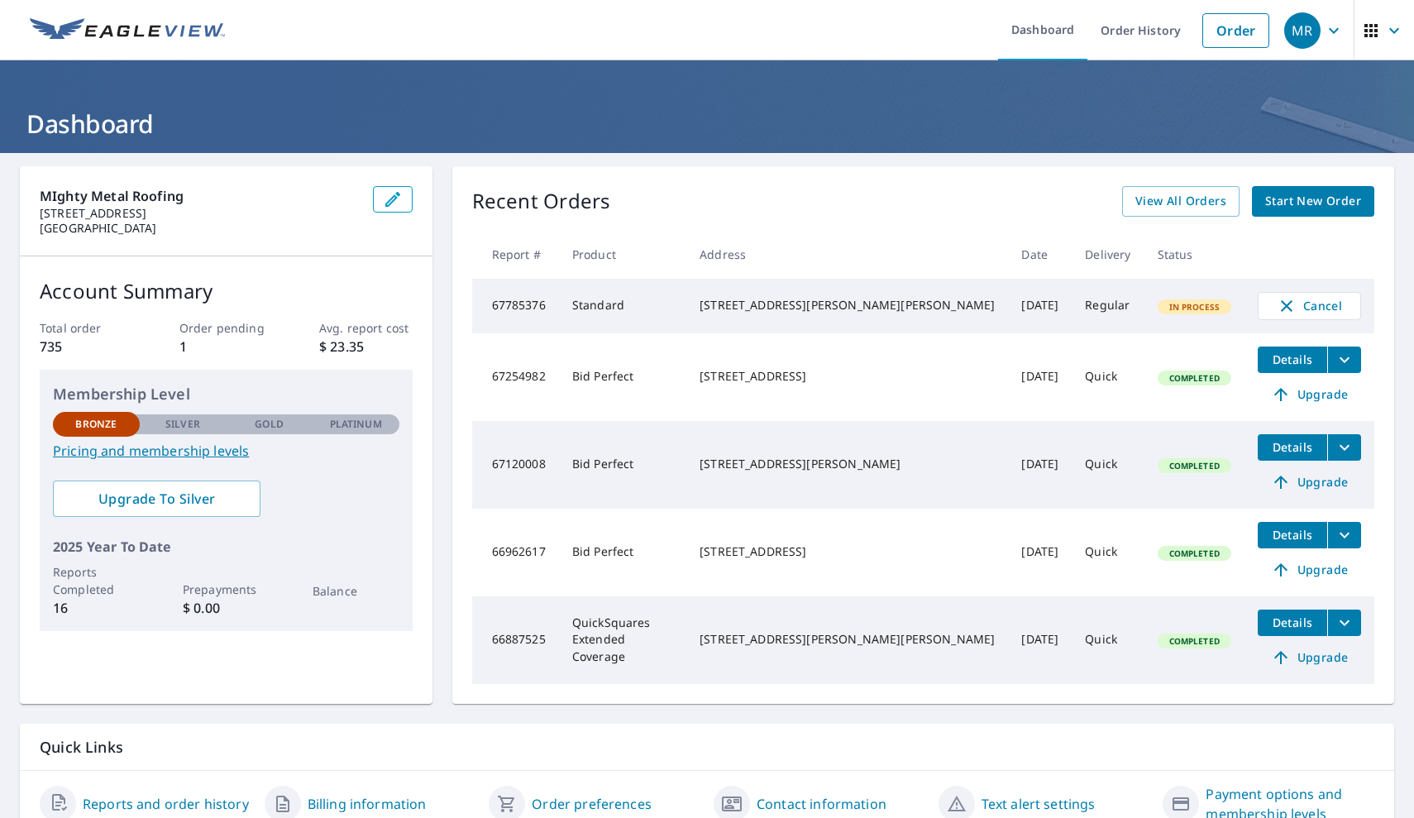
click at [1295, 17] on div "MR" at bounding box center [1302, 30] width 36 height 36
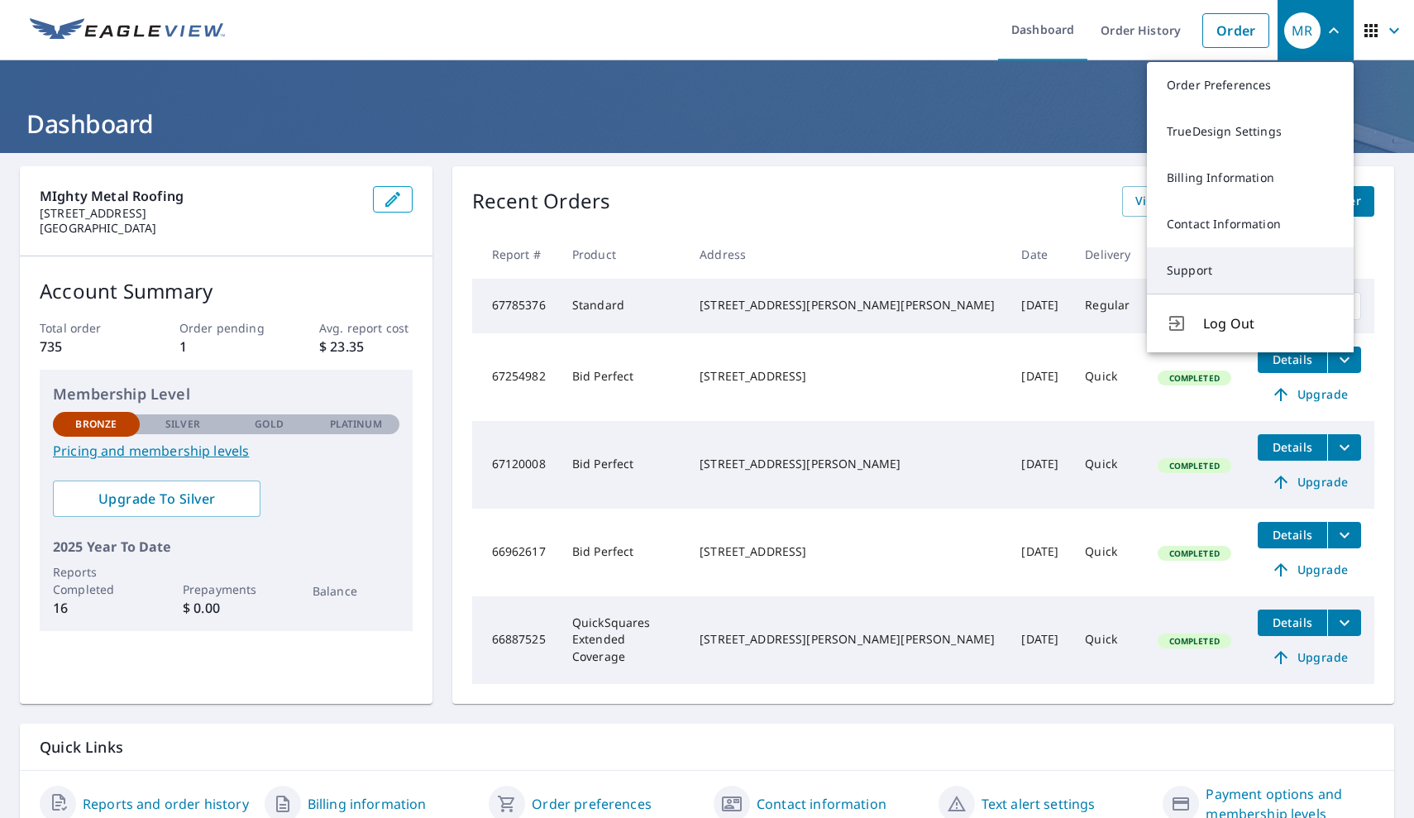
click at [1209, 264] on link "Support" at bounding box center [1250, 270] width 207 height 46
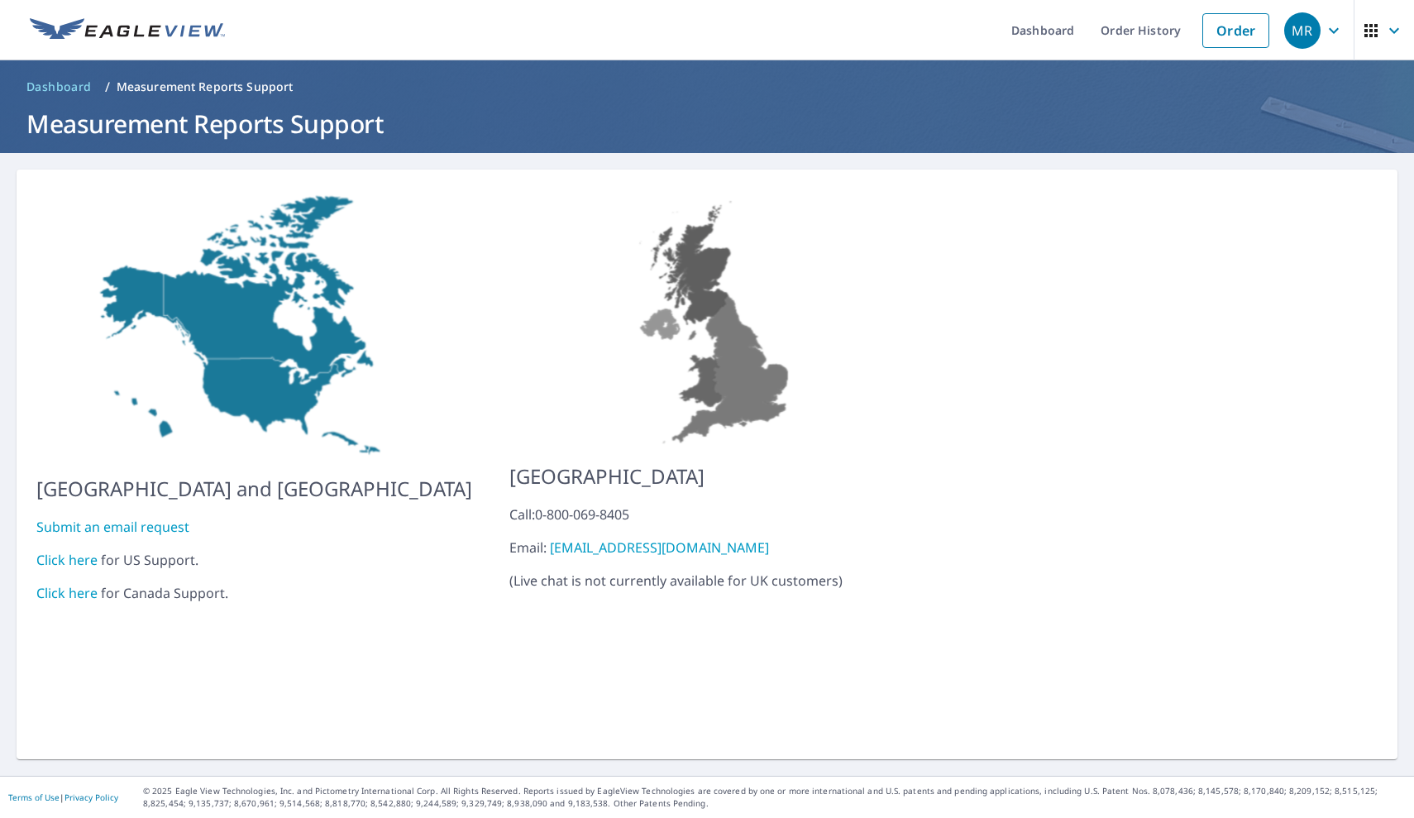
click at [132, 518] on link "Submit an email request" at bounding box center [112, 527] width 153 height 18
